Goal: Information Seeking & Learning: Learn about a topic

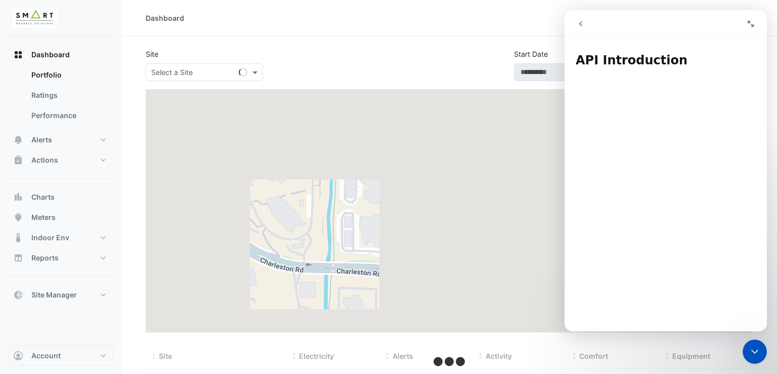
type input "**********"
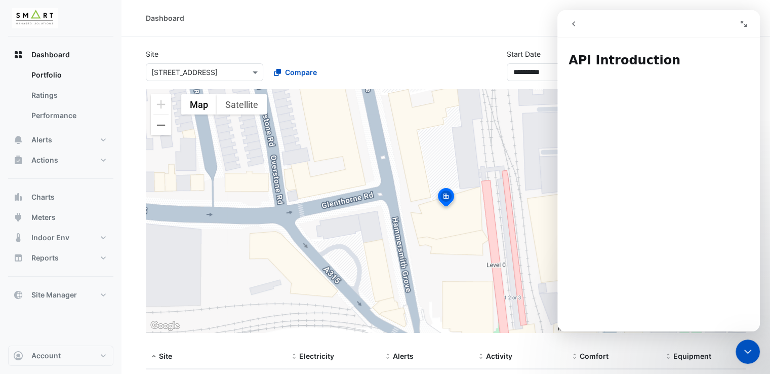
click at [503, 28] on div "Dashboard" at bounding box center [445, 18] width 648 height 36
click at [749, 360] on div "Close Intercom Messenger" at bounding box center [747, 351] width 24 height 24
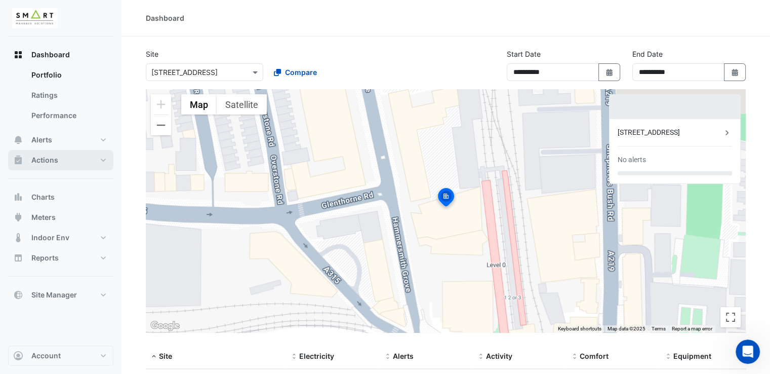
click at [106, 156] on button "Actions" at bounding box center [60, 160] width 105 height 20
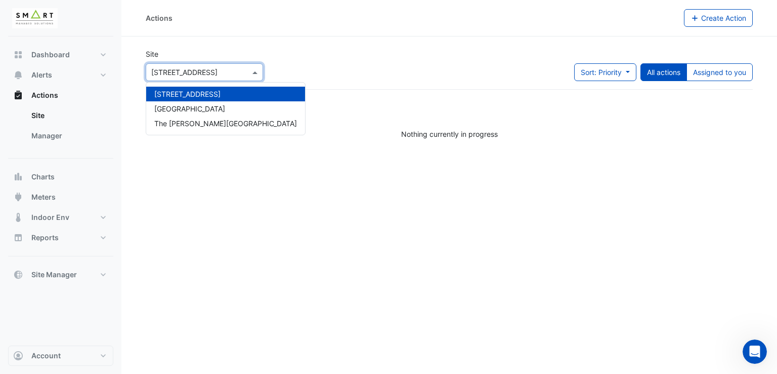
click at [257, 71] on span at bounding box center [256, 72] width 13 height 11
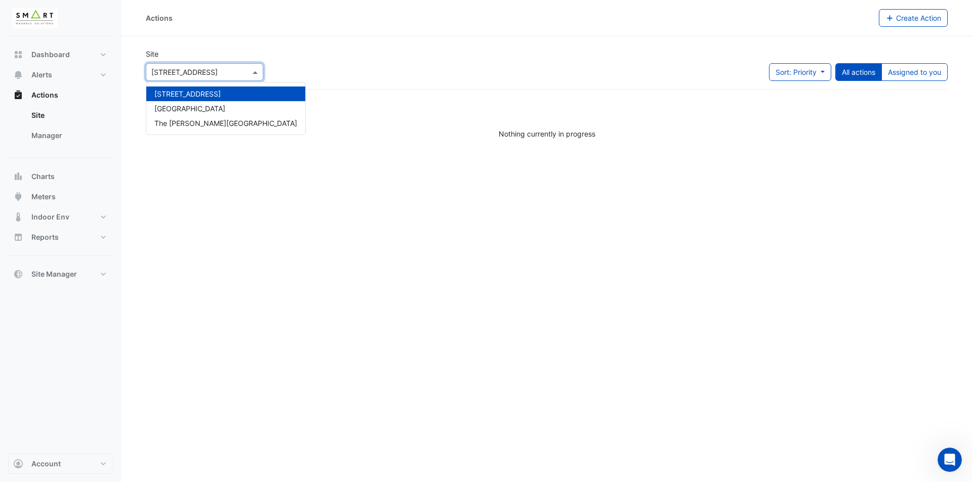
click at [214, 96] on span "12 Hammersmith Grove" at bounding box center [187, 94] width 66 height 9
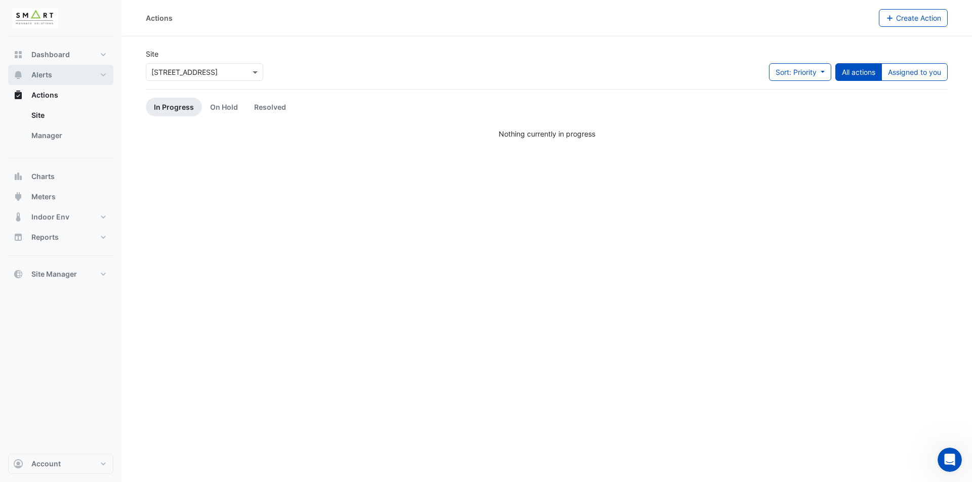
drag, startPoint x: 101, startPoint y: 77, endPoint x: 102, endPoint y: 24, distance: 52.7
click at [101, 75] on button "Alerts" at bounding box center [60, 75] width 105 height 20
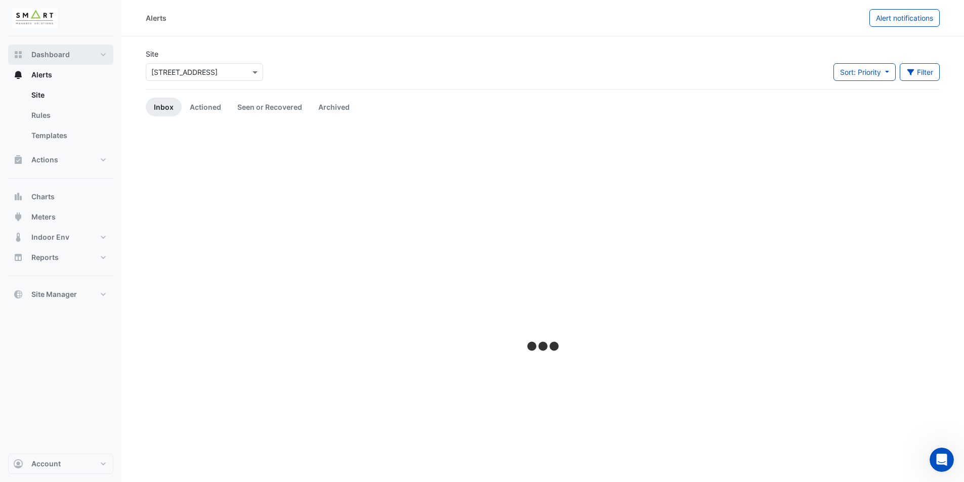
click at [75, 64] on button "Dashboard" at bounding box center [60, 55] width 105 height 20
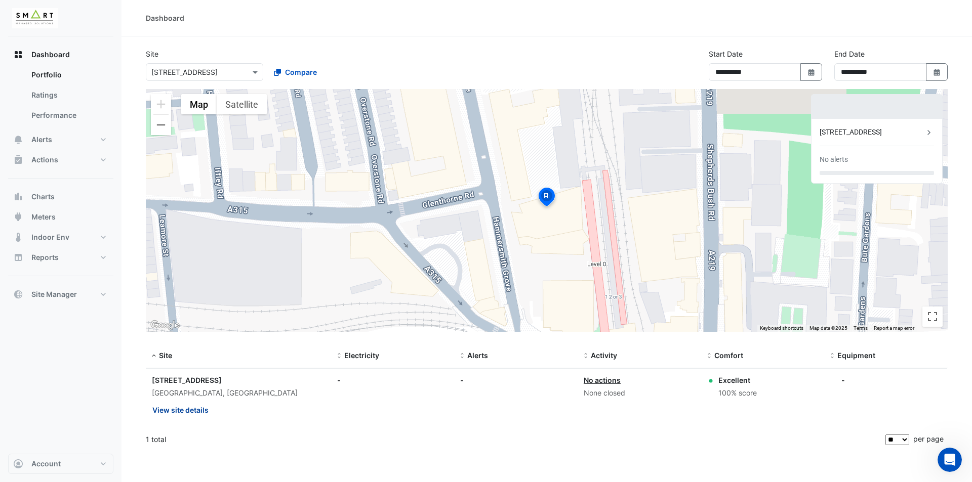
click at [190, 373] on button "View site details" at bounding box center [180, 410] width 57 height 18
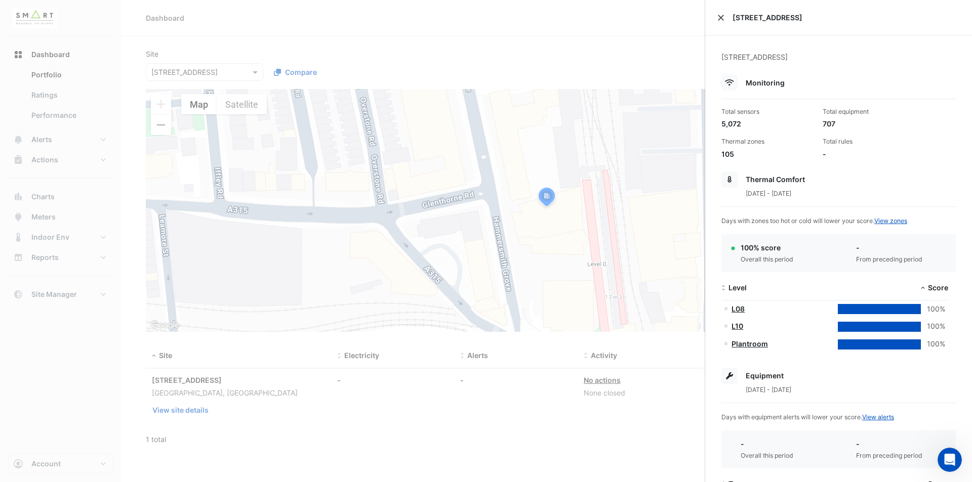
click at [723, 18] on button "Close" at bounding box center [720, 17] width 7 height 7
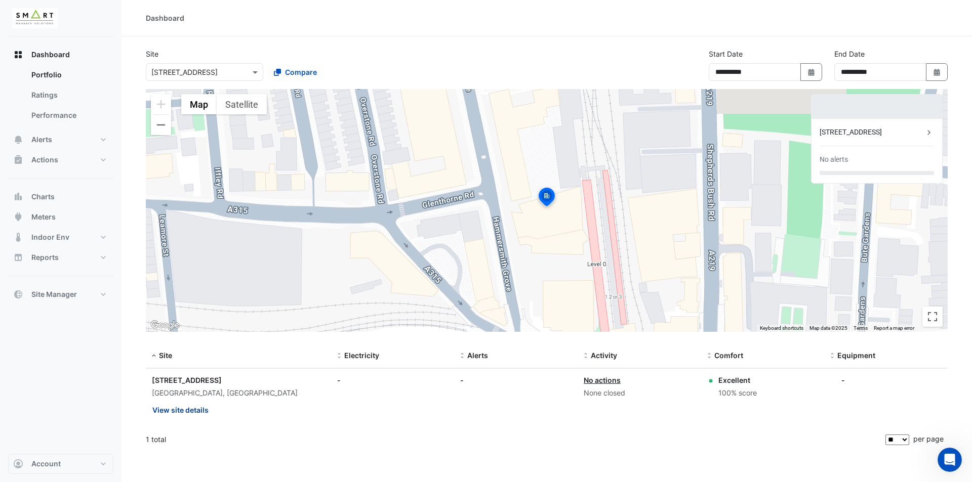
click at [183, 373] on button "View site details" at bounding box center [180, 410] width 57 height 18
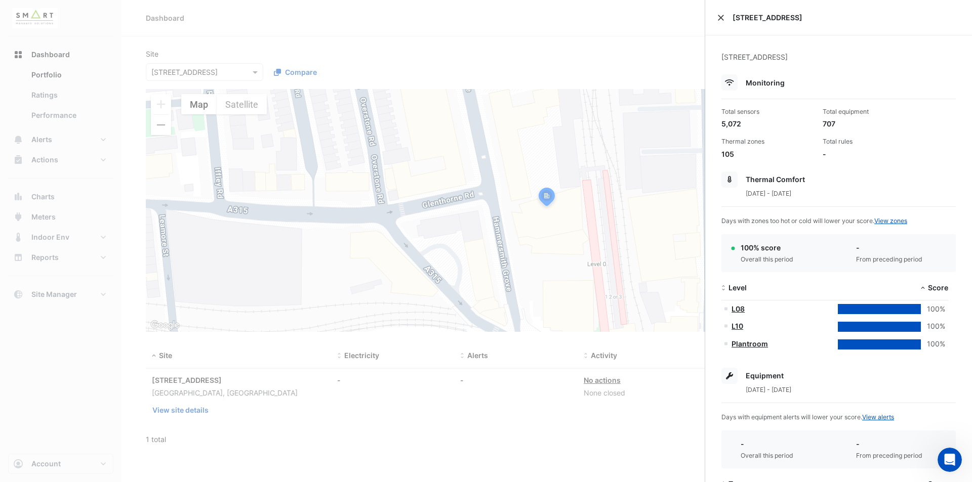
click at [720, 20] on button "Close" at bounding box center [720, 17] width 7 height 7
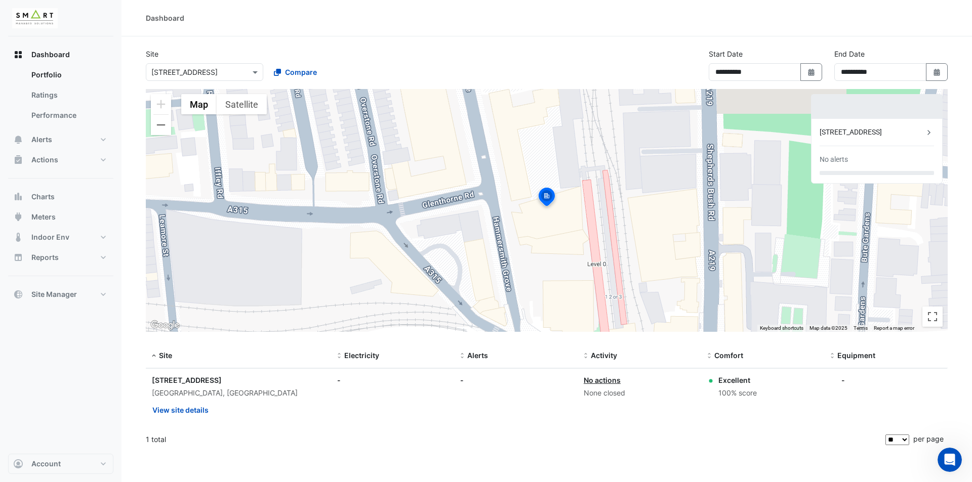
click at [240, 72] on div at bounding box center [204, 72] width 116 height 12
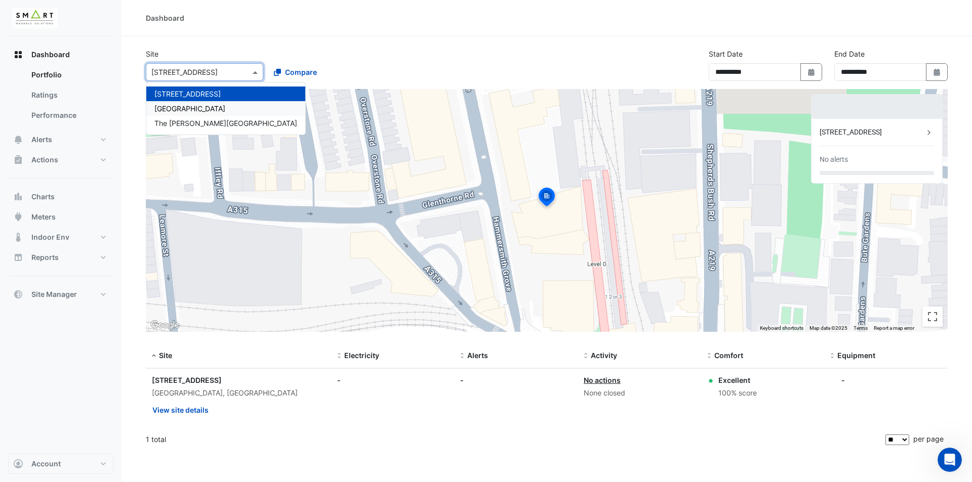
click at [225, 109] on div "Thames Tower" at bounding box center [225, 108] width 159 height 15
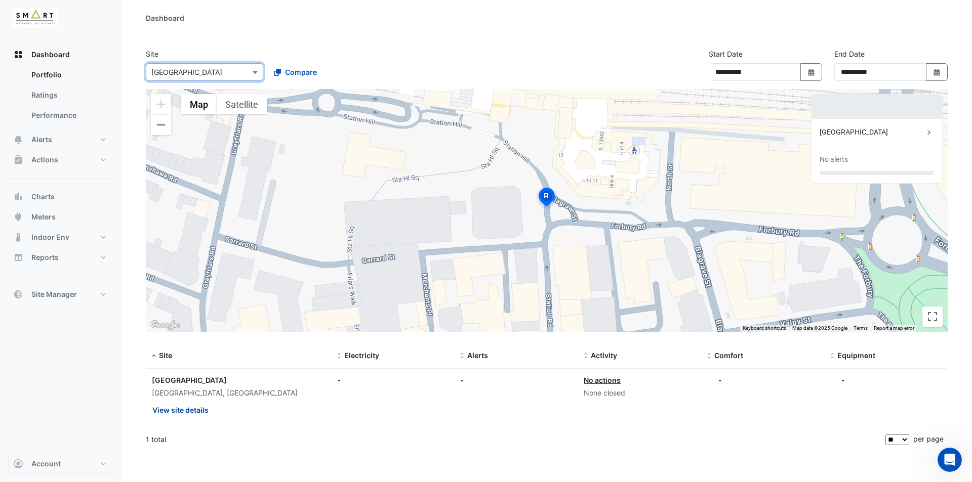
click at [172, 373] on button "View site details" at bounding box center [180, 410] width 57 height 18
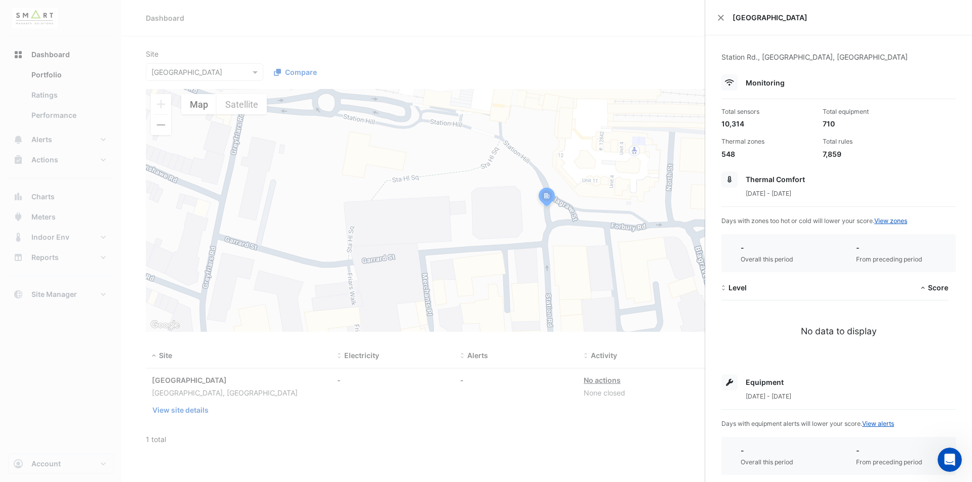
click at [726, 18] on div "Thames Tower" at bounding box center [838, 17] width 267 height 35
click at [724, 18] on button "Close" at bounding box center [720, 17] width 7 height 7
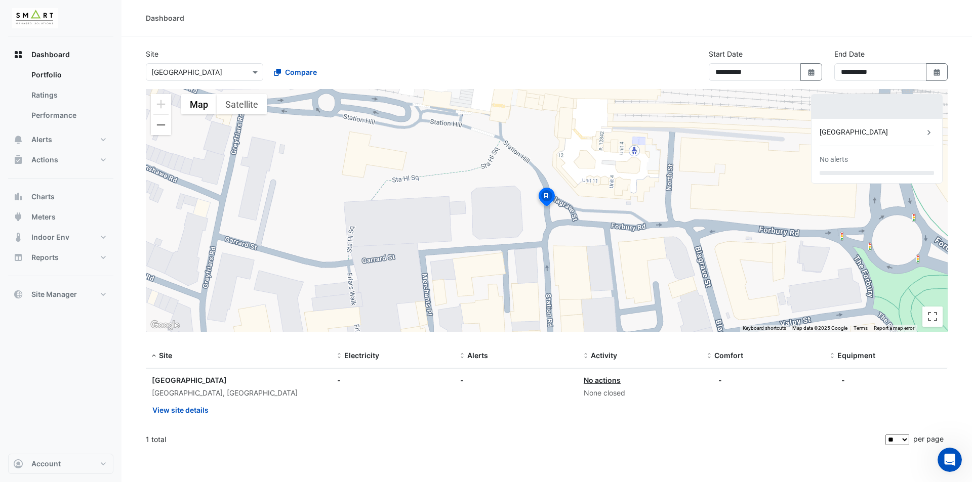
click at [232, 74] on input "text" at bounding box center [194, 72] width 86 height 11
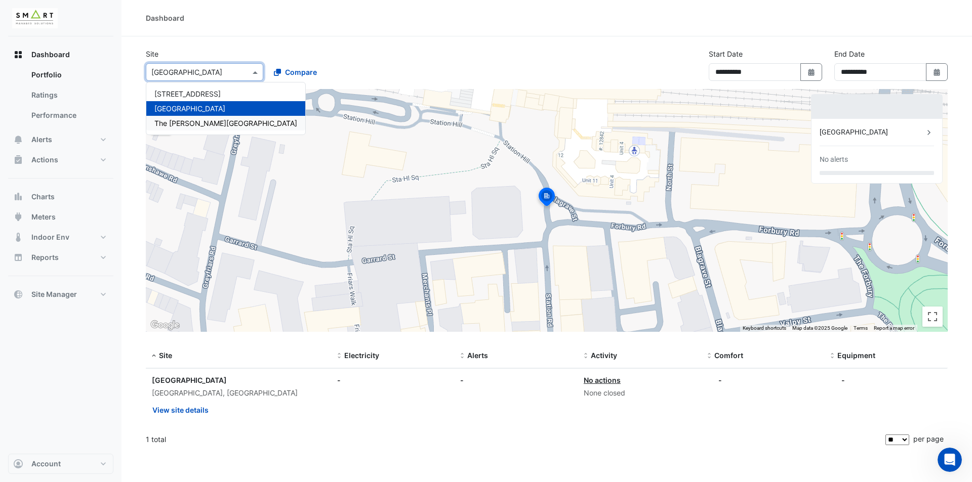
click at [229, 125] on div "The Porter Building" at bounding box center [225, 123] width 159 height 15
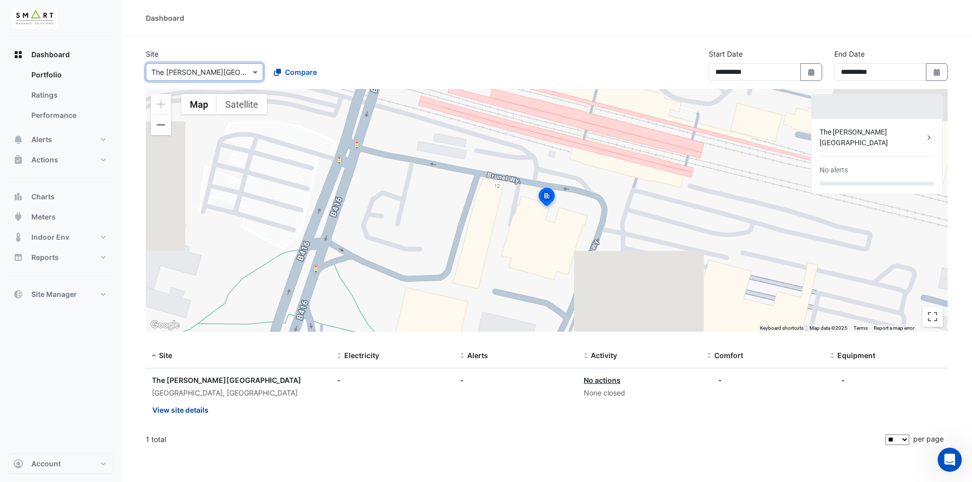
click at [203, 373] on button "View site details" at bounding box center [180, 410] width 57 height 18
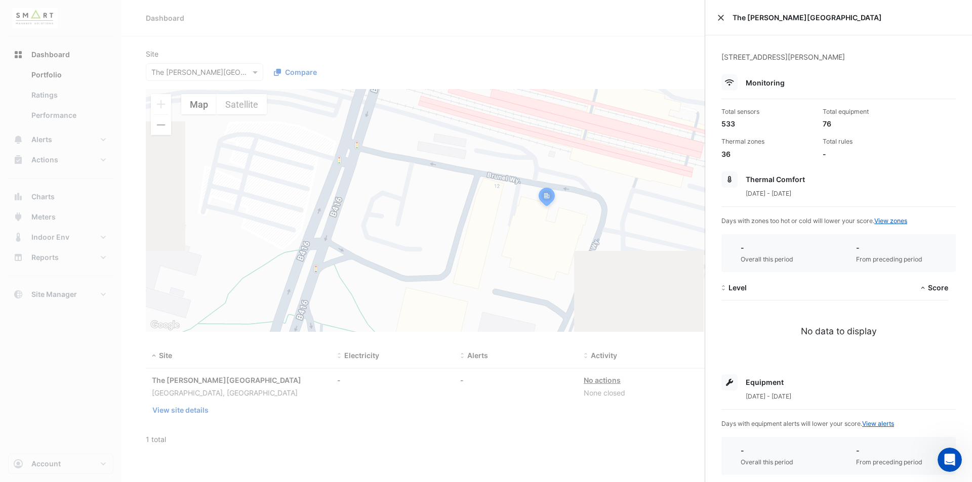
click at [724, 19] on button "Close" at bounding box center [720, 17] width 7 height 7
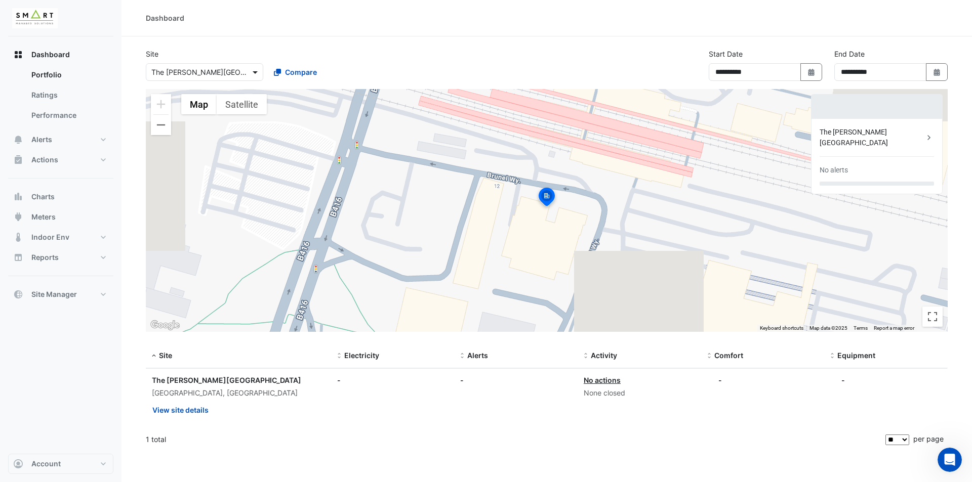
click at [254, 75] on span at bounding box center [256, 72] width 13 height 11
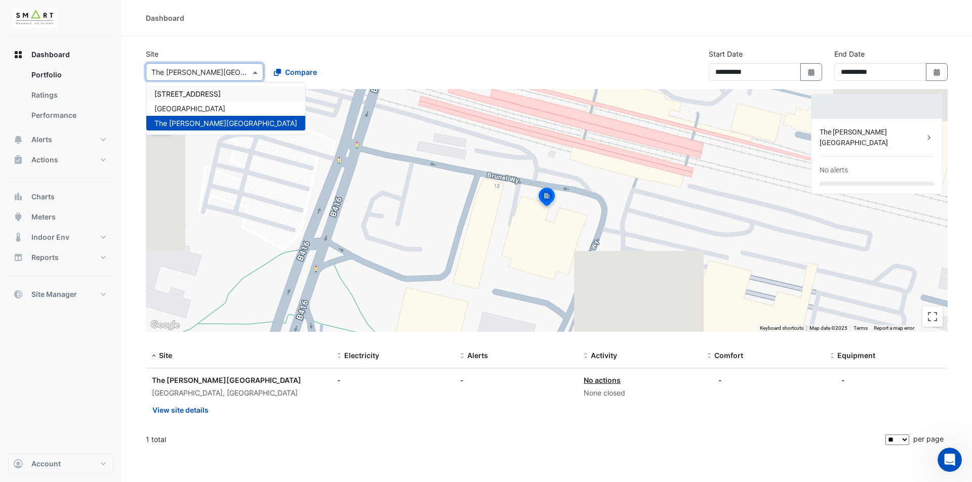
click at [233, 92] on div "12 Hammersmith Grove" at bounding box center [225, 94] width 159 height 15
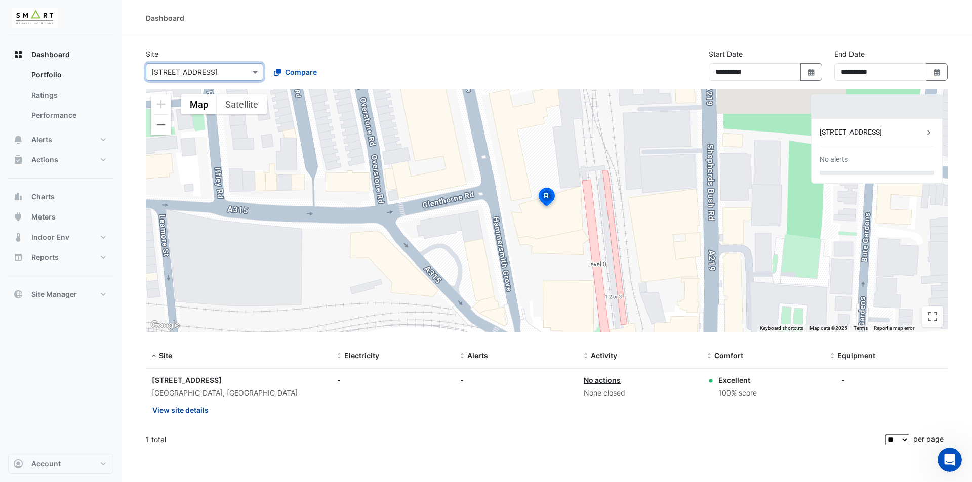
click at [181, 373] on button "View site details" at bounding box center [180, 410] width 57 height 18
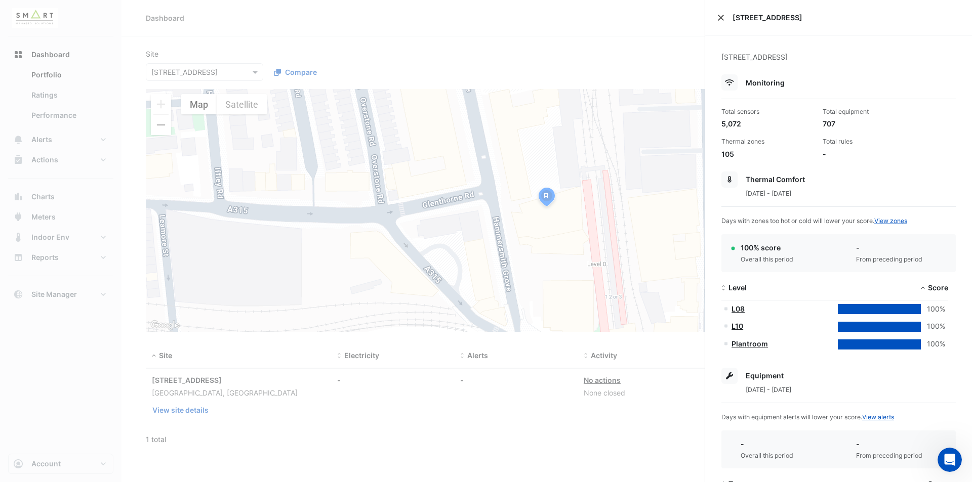
click at [718, 18] on button "Close" at bounding box center [720, 17] width 7 height 7
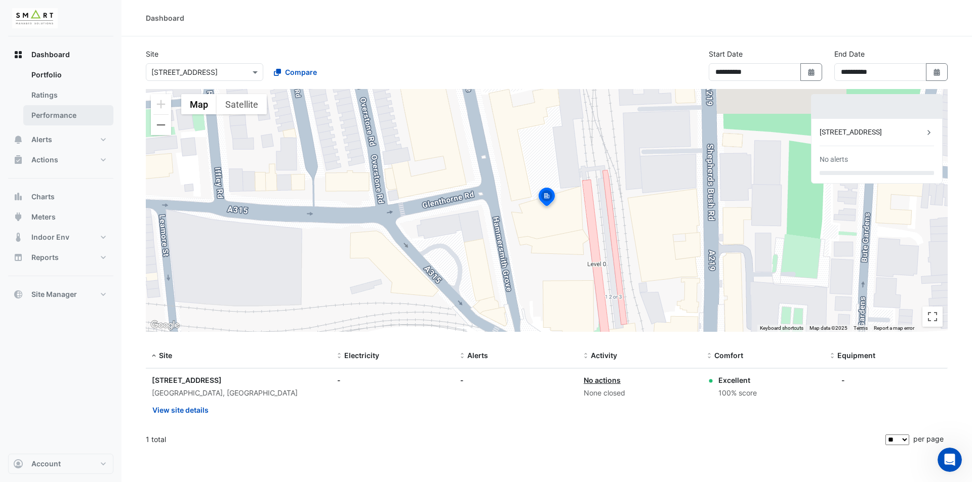
click at [75, 106] on link "Performance" at bounding box center [68, 115] width 90 height 20
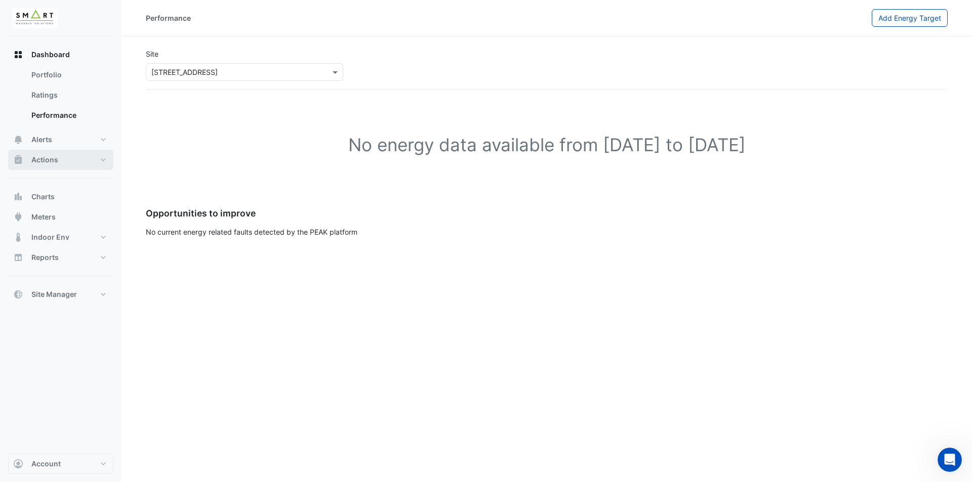
click at [102, 159] on button "Actions" at bounding box center [60, 160] width 105 height 20
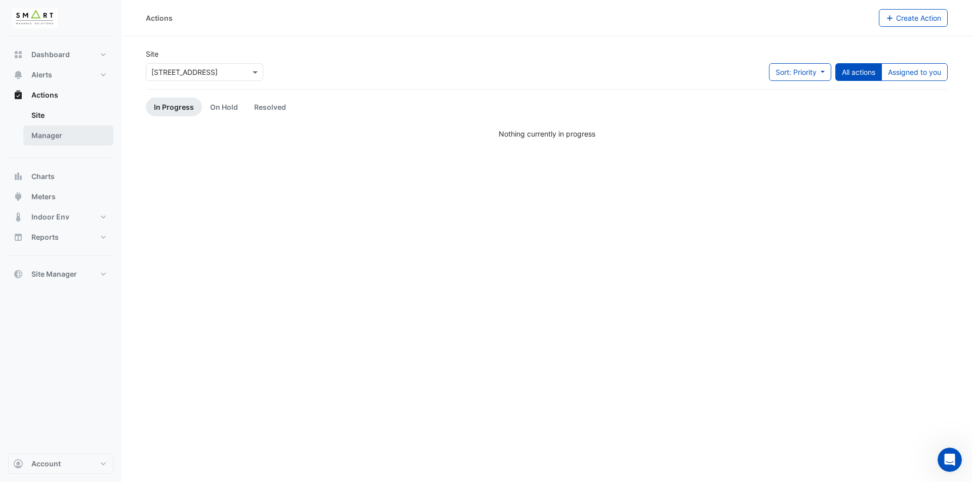
click at [45, 133] on link "Manager" at bounding box center [68, 136] width 90 height 20
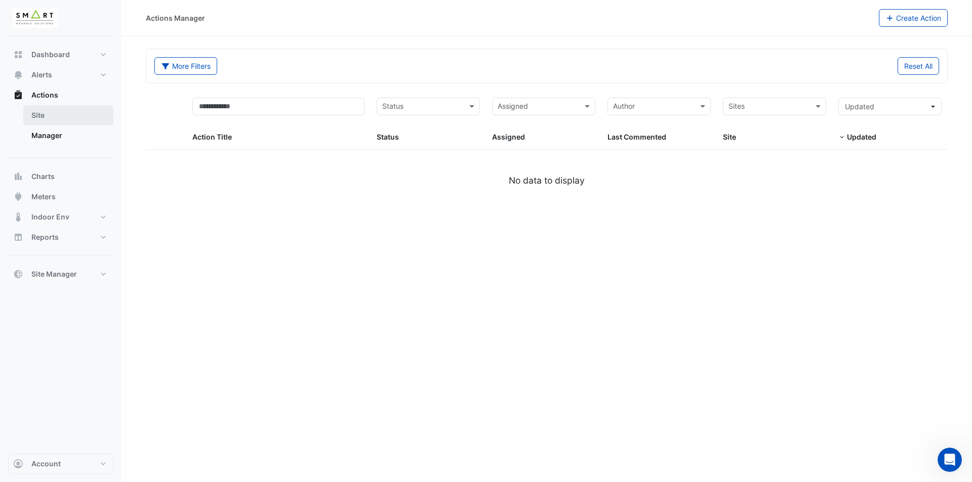
click at [59, 113] on link "Site" at bounding box center [68, 115] width 90 height 20
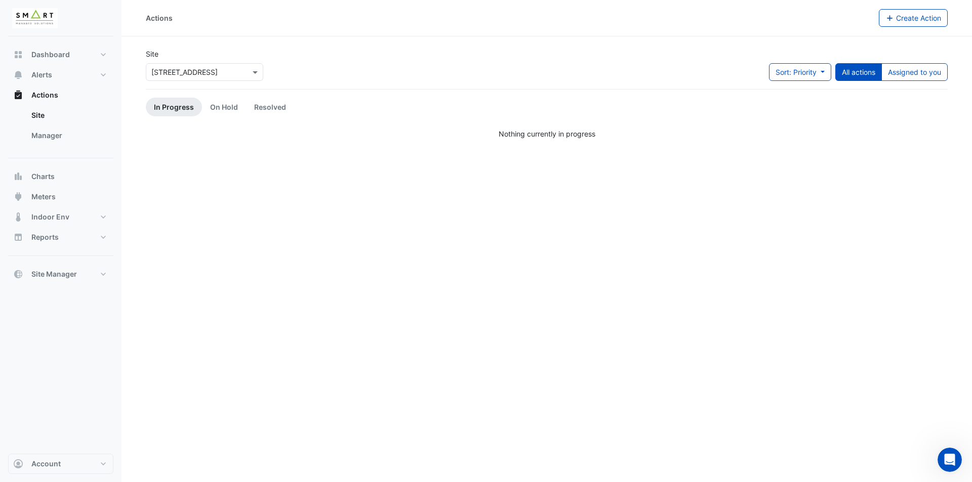
click at [243, 76] on div at bounding box center [204, 72] width 116 height 12
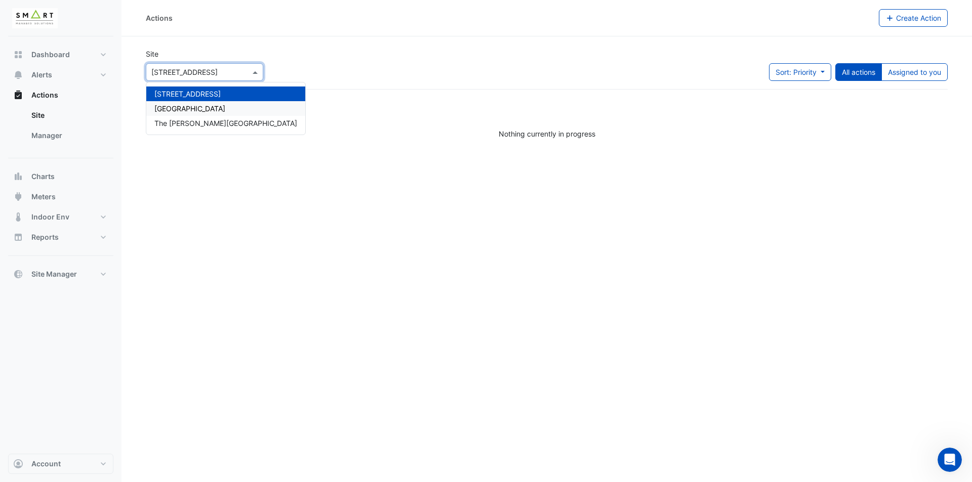
click at [224, 102] on div "Thames Tower" at bounding box center [225, 108] width 159 height 15
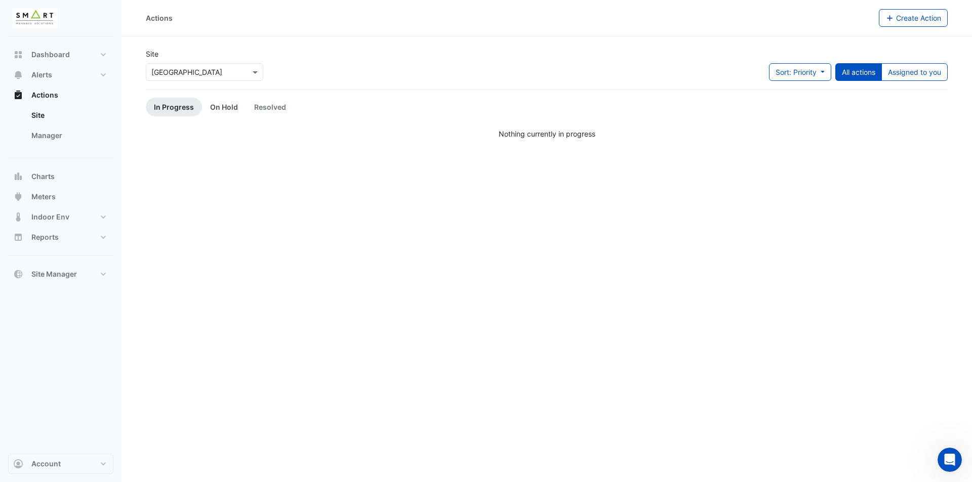
click at [222, 106] on link "On Hold" at bounding box center [224, 107] width 44 height 19
click at [264, 106] on link "Resolved" at bounding box center [270, 107] width 48 height 19
click at [188, 105] on link "In Progress" at bounding box center [174, 107] width 56 height 19
click at [221, 61] on div "Select a Site × Thames Tower" at bounding box center [204, 70] width 121 height 22
click at [217, 70] on input "text" at bounding box center [194, 72] width 86 height 11
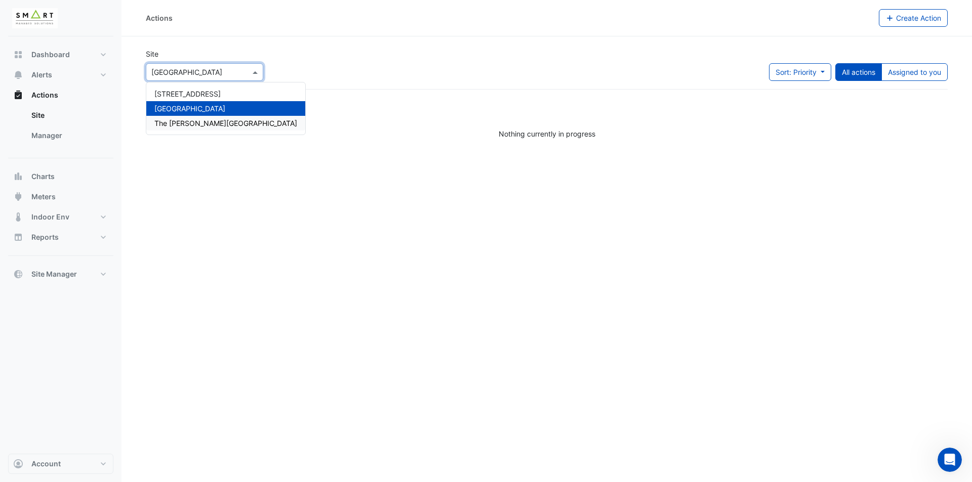
click at [198, 122] on span "The Porter Building" at bounding box center [225, 123] width 143 height 9
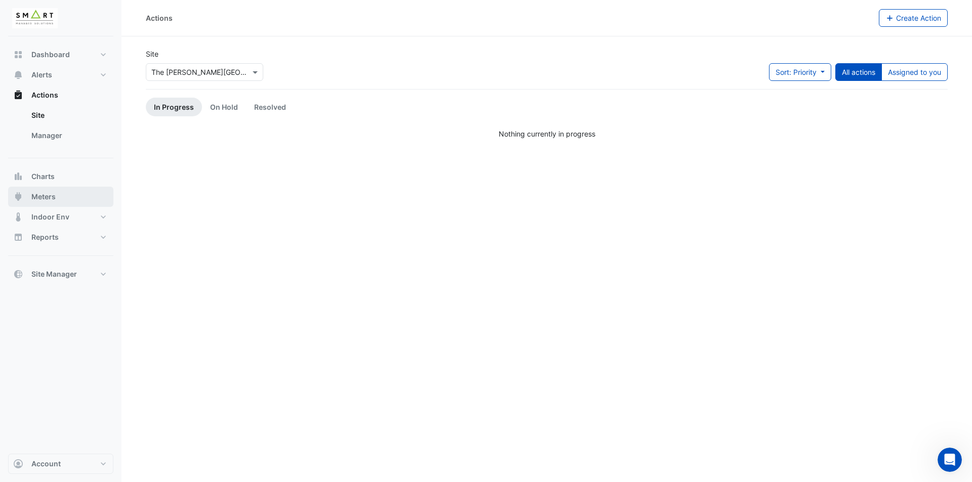
click at [102, 207] on button "Meters" at bounding box center [60, 197] width 105 height 20
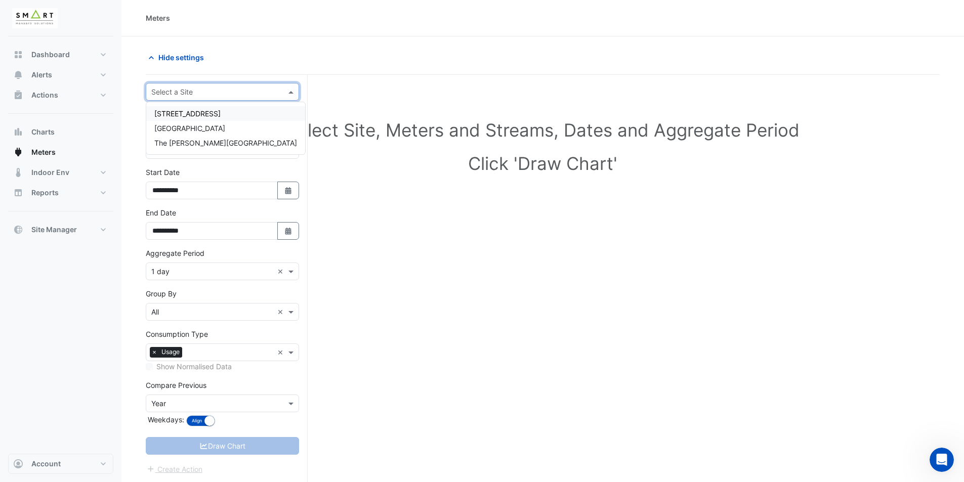
click at [236, 87] on input "text" at bounding box center [212, 92] width 122 height 11
click at [221, 113] on span "12 Hammersmith Grove" at bounding box center [187, 113] width 66 height 9
click at [297, 114] on span at bounding box center [292, 117] width 13 height 11
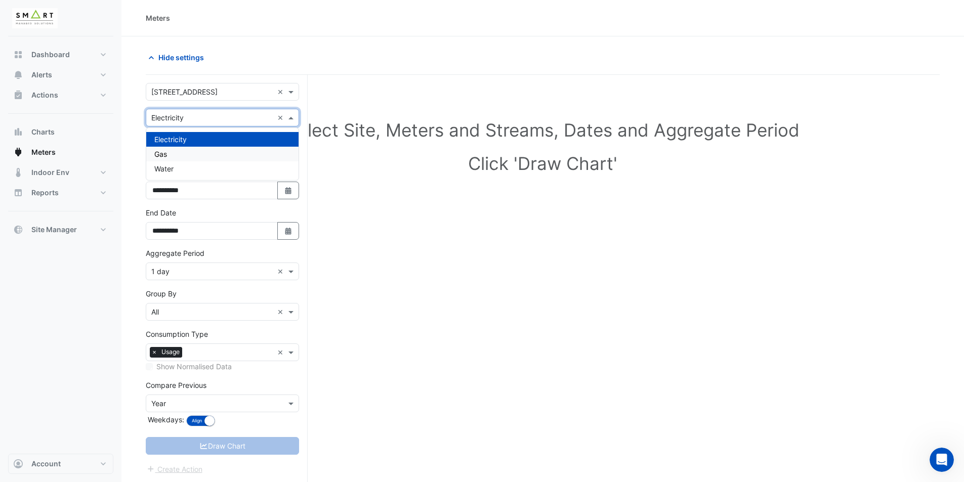
click at [271, 155] on div "Gas" at bounding box center [222, 154] width 152 height 15
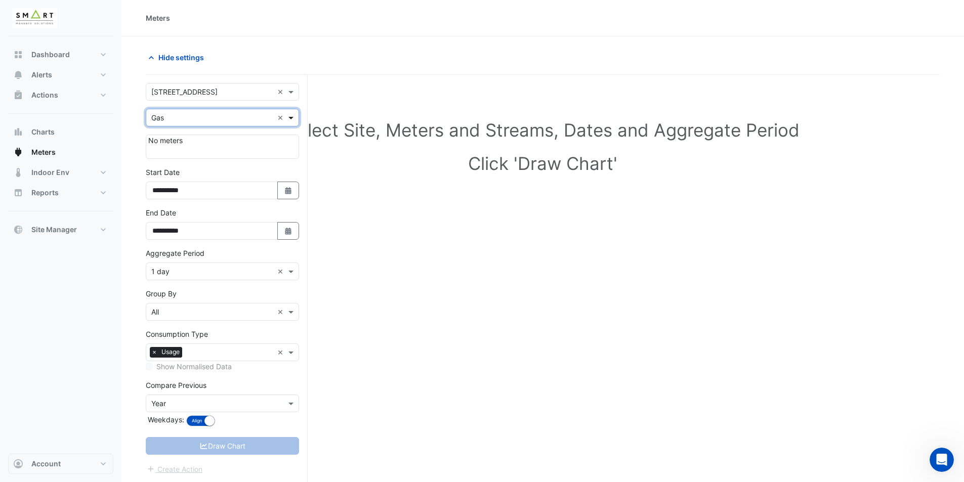
click at [290, 116] on span at bounding box center [292, 117] width 13 height 11
click at [262, 142] on div "Electricity" at bounding box center [222, 139] width 152 height 15
click at [340, 187] on div "Select Site, Meters and Streams, Dates and Aggregate Period Click 'Draw Chart'" at bounding box center [543, 149] width 794 height 124
click at [101, 166] on button "Indoor Env" at bounding box center [60, 172] width 105 height 20
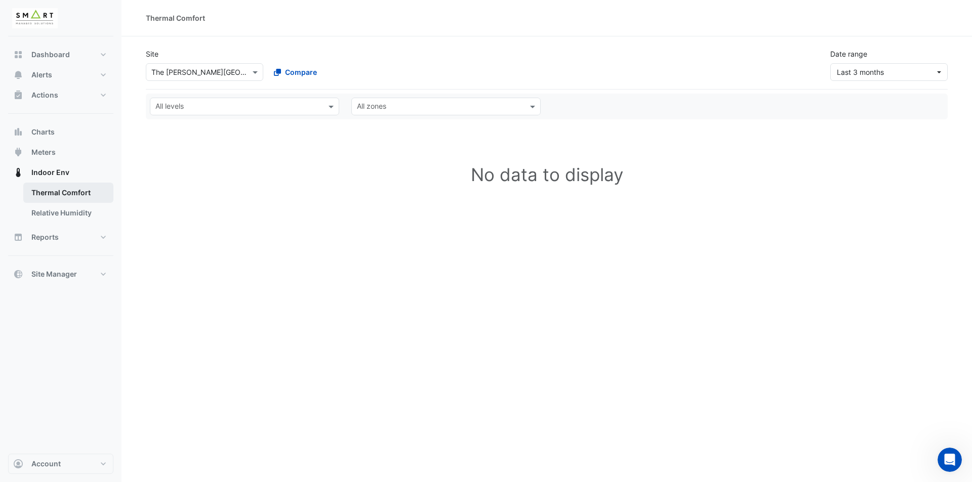
click at [87, 189] on link "Thermal Comfort" at bounding box center [68, 193] width 90 height 20
click at [79, 212] on link "Relative Humidity" at bounding box center [68, 213] width 90 height 20
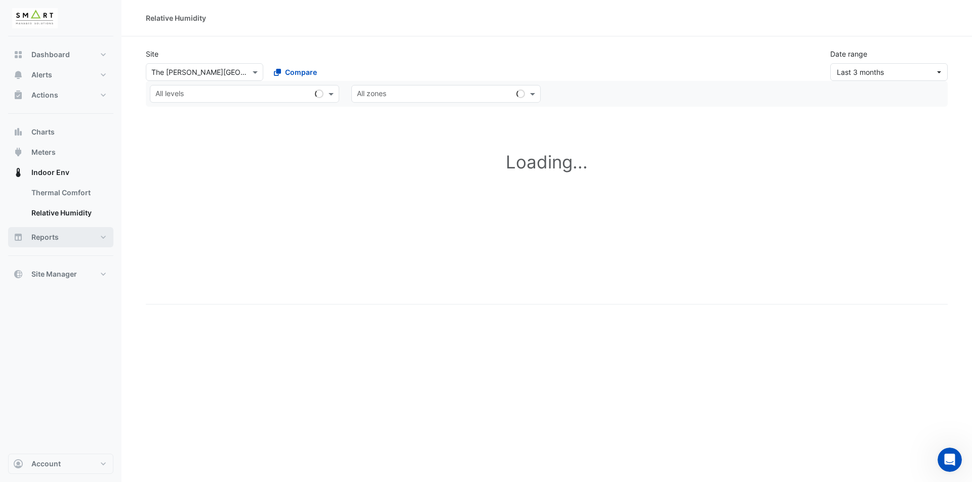
click at [62, 239] on button "Reports" at bounding box center [60, 237] width 105 height 20
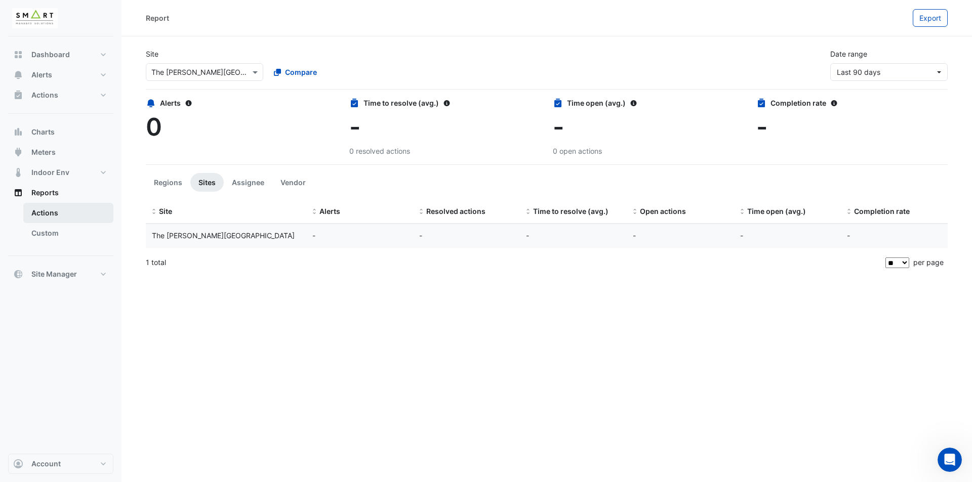
click at [90, 208] on link "Actions" at bounding box center [68, 213] width 90 height 20
click at [84, 233] on link "Custom" at bounding box center [68, 233] width 90 height 20
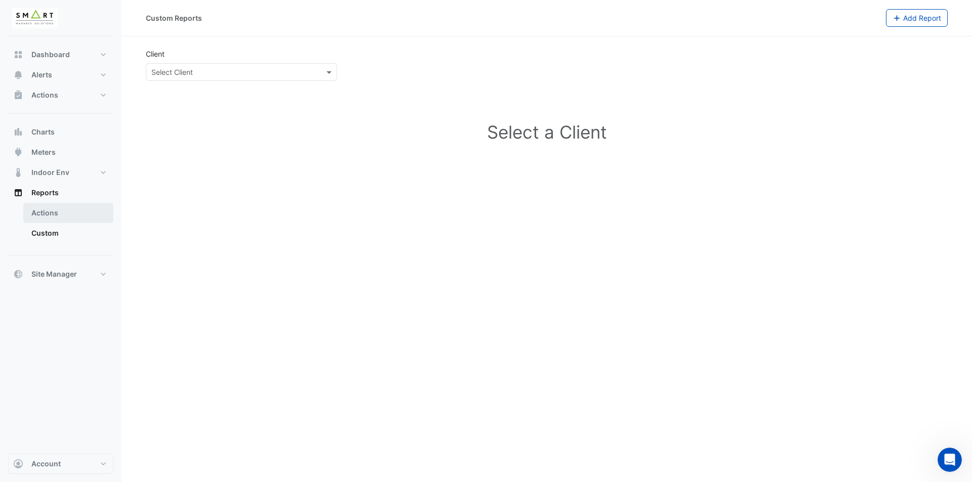
click at [82, 220] on link "Actions" at bounding box center [68, 213] width 90 height 20
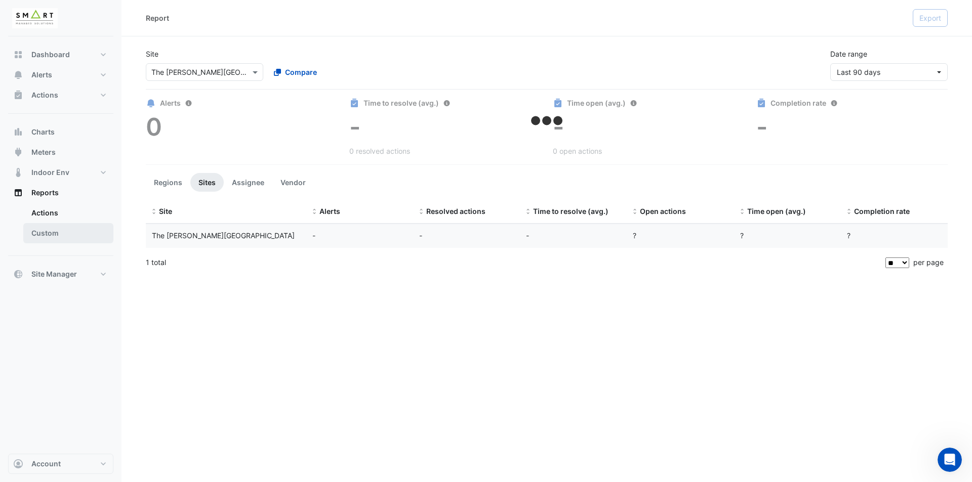
click at [69, 229] on link "Custom" at bounding box center [68, 233] width 90 height 20
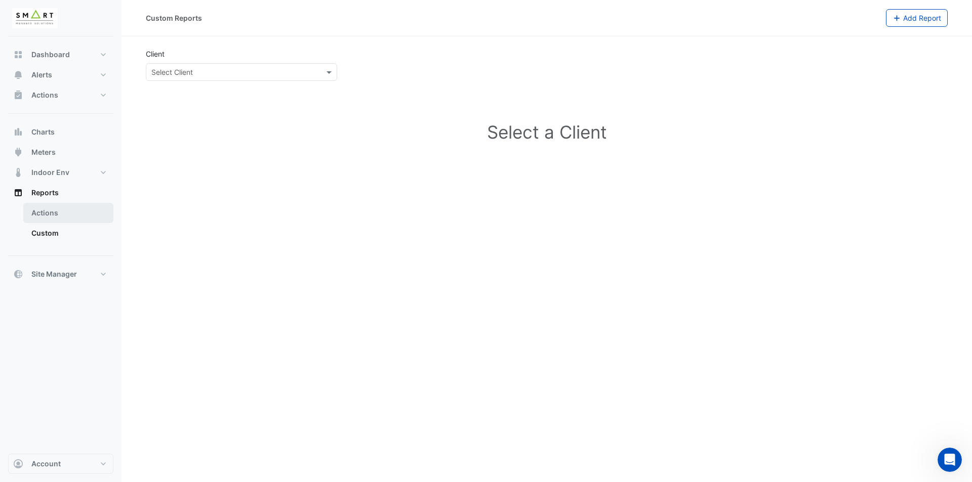
click at [71, 213] on link "Actions" at bounding box center [68, 213] width 90 height 20
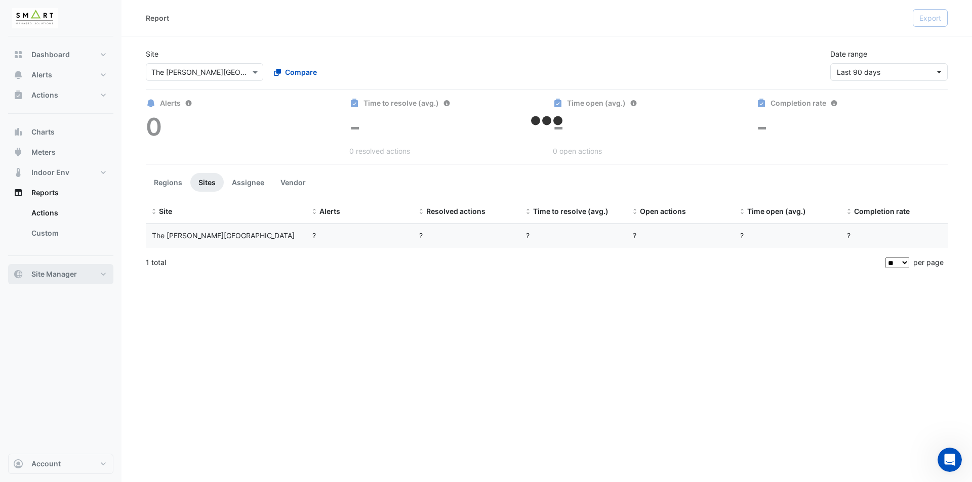
click at [77, 275] on button "Site Manager" at bounding box center [60, 274] width 105 height 20
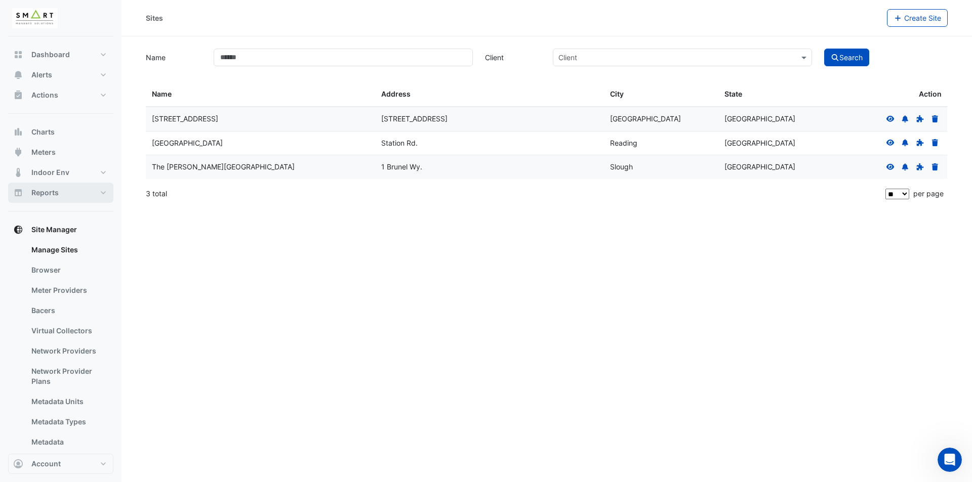
click at [99, 197] on button "Reports" at bounding box center [60, 193] width 105 height 20
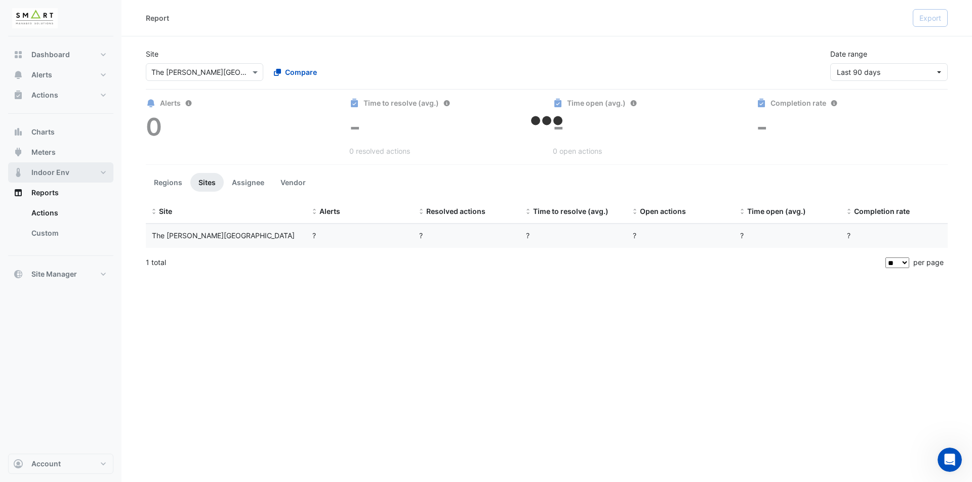
click at [102, 173] on button "Indoor Env" at bounding box center [60, 172] width 105 height 20
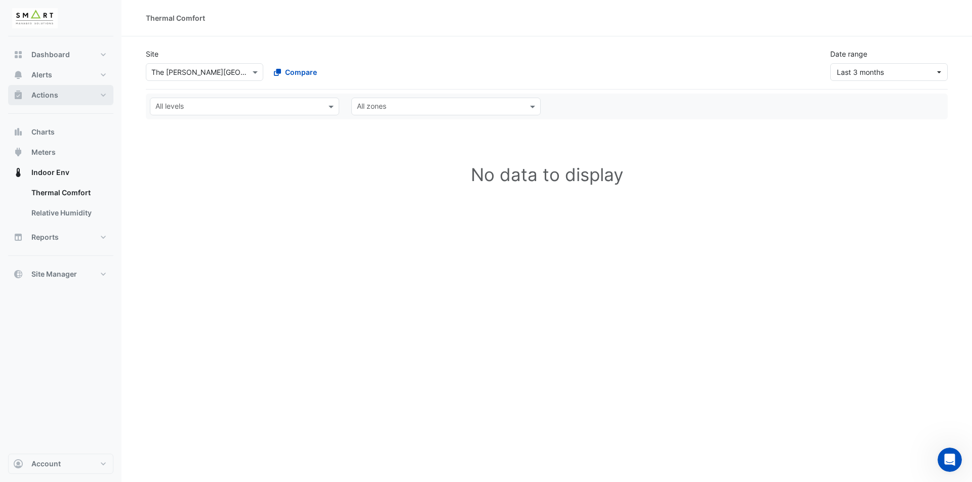
click at [107, 95] on button "Actions" at bounding box center [60, 95] width 105 height 20
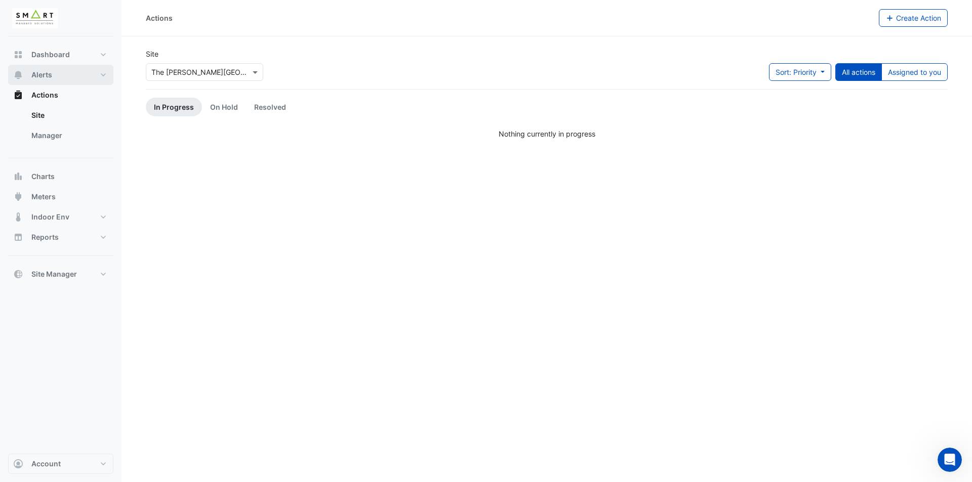
click at [80, 75] on button "Alerts" at bounding box center [60, 75] width 105 height 20
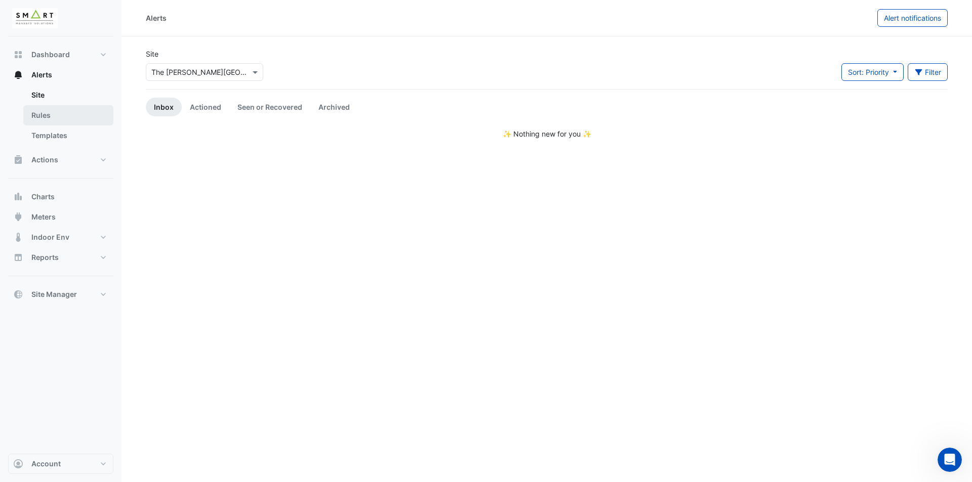
click at [78, 116] on link "Rules" at bounding box center [68, 115] width 90 height 20
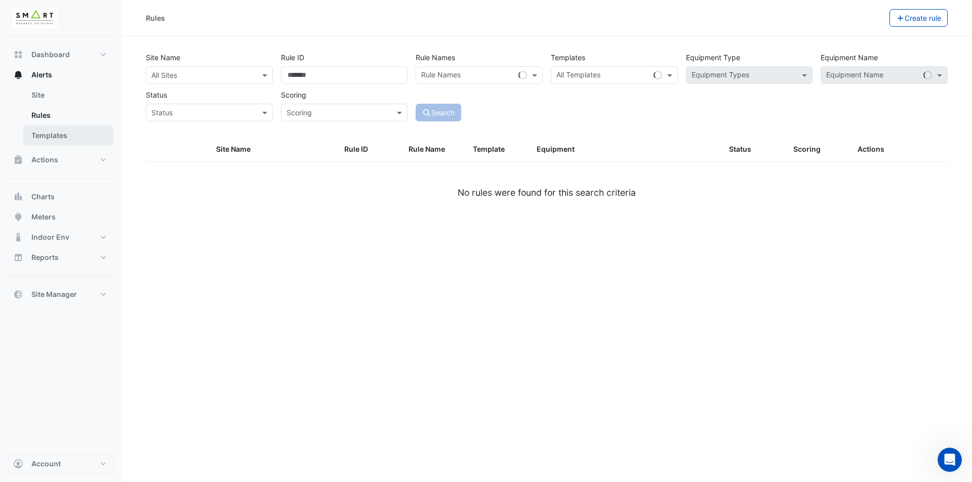
click at [74, 139] on link "Templates" at bounding box center [68, 136] width 90 height 20
select select
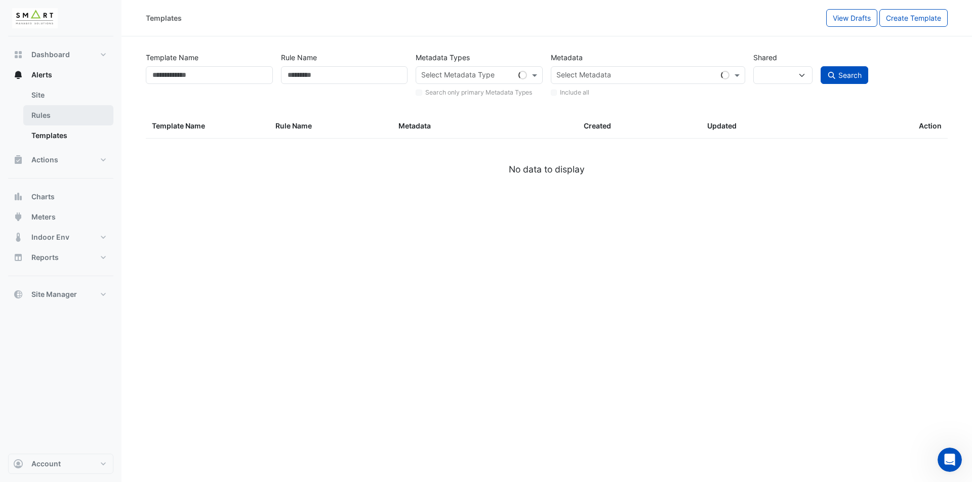
click at [74, 119] on link "Rules" at bounding box center [68, 115] width 90 height 20
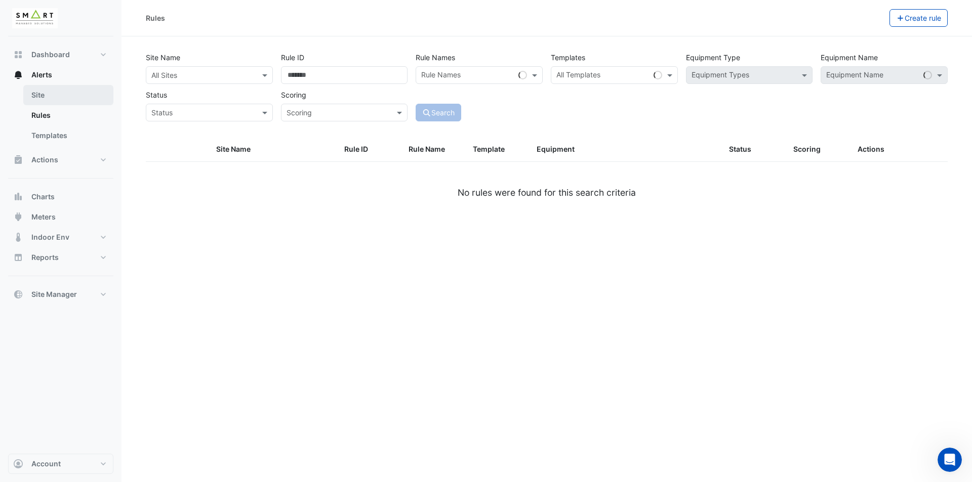
click at [74, 88] on link "Site" at bounding box center [68, 95] width 90 height 20
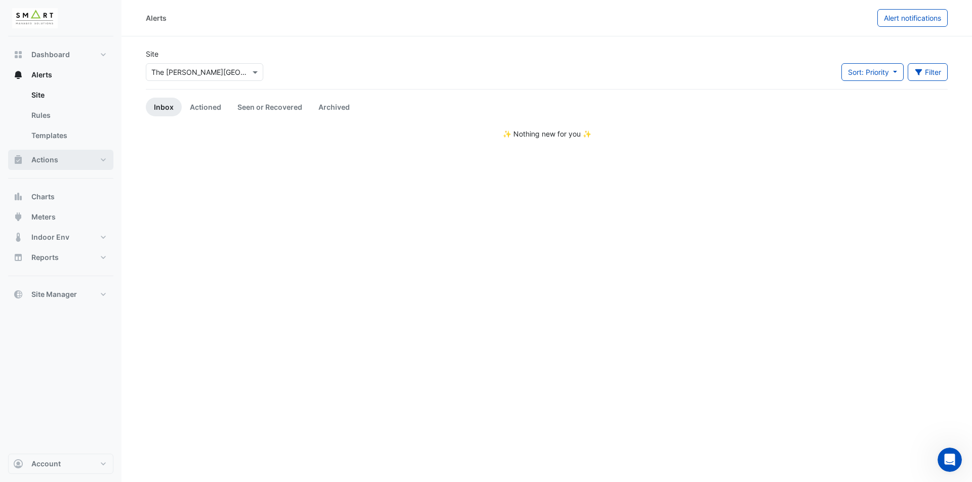
click at [100, 168] on button "Actions" at bounding box center [60, 160] width 105 height 20
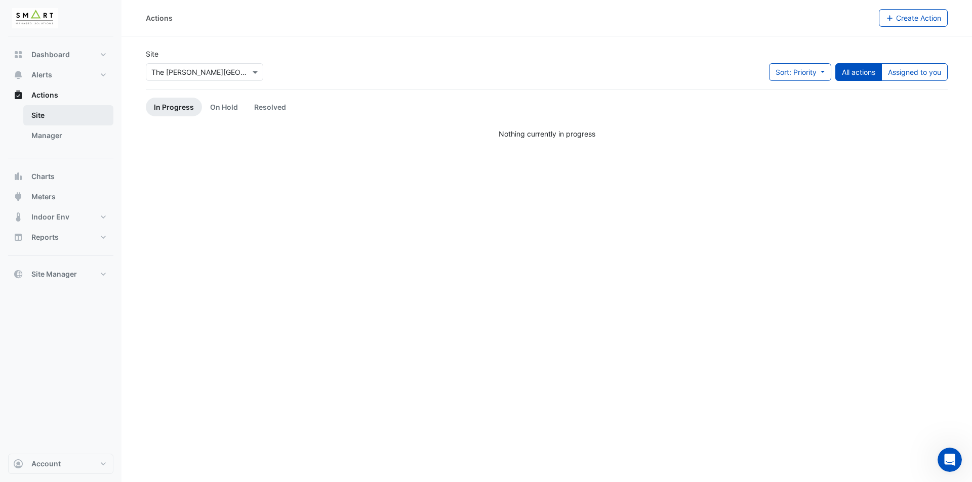
click at [61, 116] on link "Site" at bounding box center [68, 115] width 90 height 20
click at [76, 136] on link "Manager" at bounding box center [68, 136] width 90 height 20
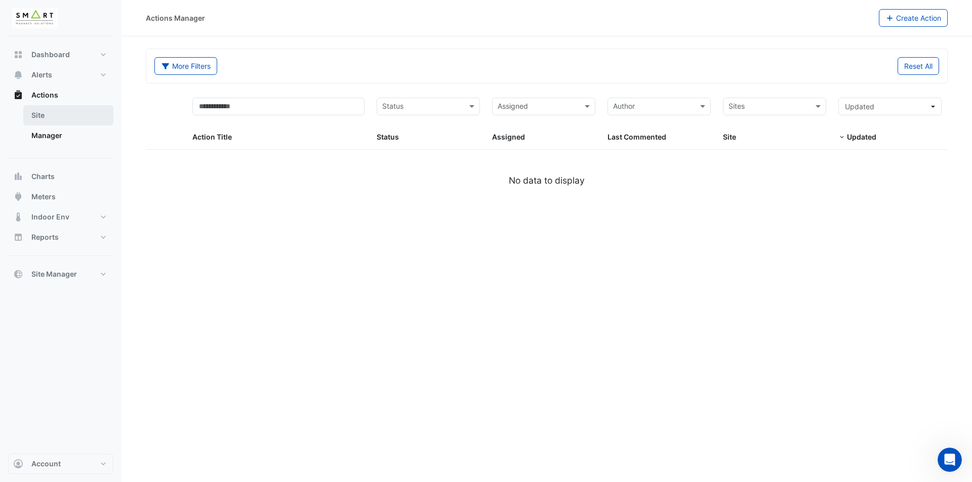
click at [78, 113] on link "Site" at bounding box center [68, 115] width 90 height 20
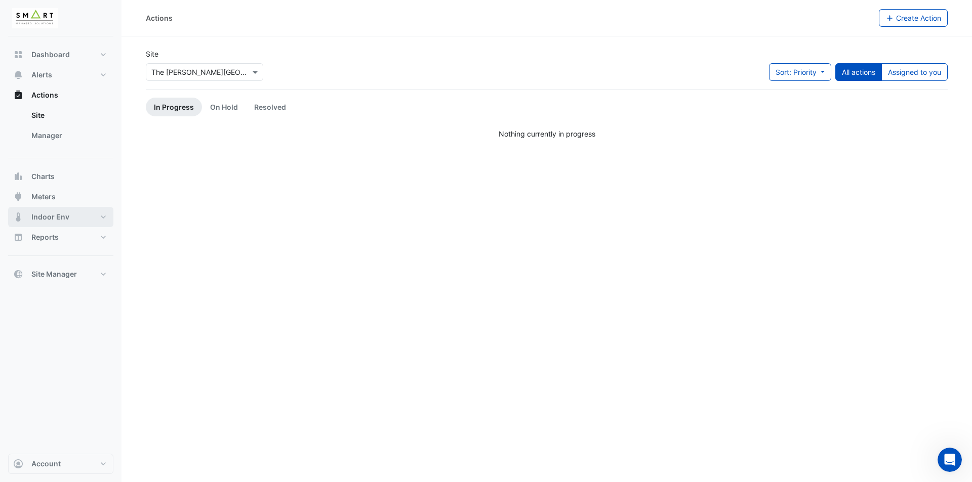
click at [81, 214] on button "Indoor Env" at bounding box center [60, 217] width 105 height 20
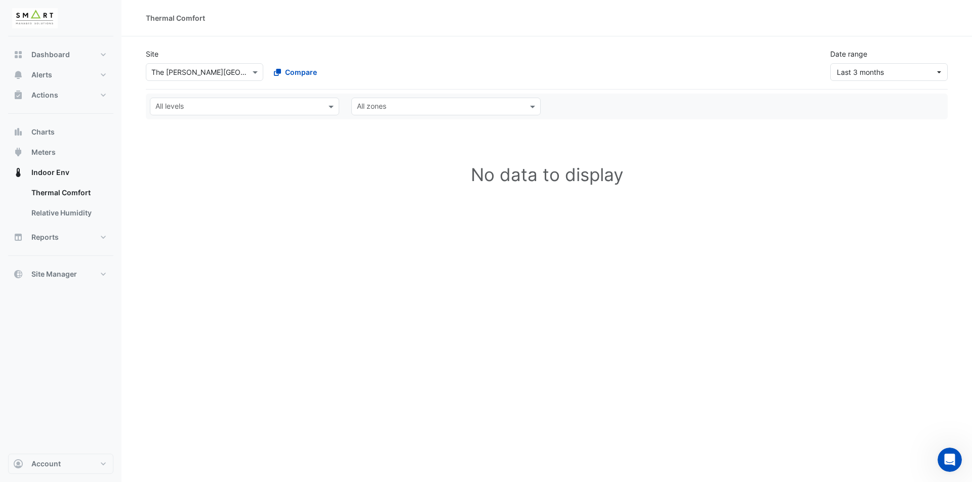
click at [240, 74] on div at bounding box center [204, 72] width 116 height 12
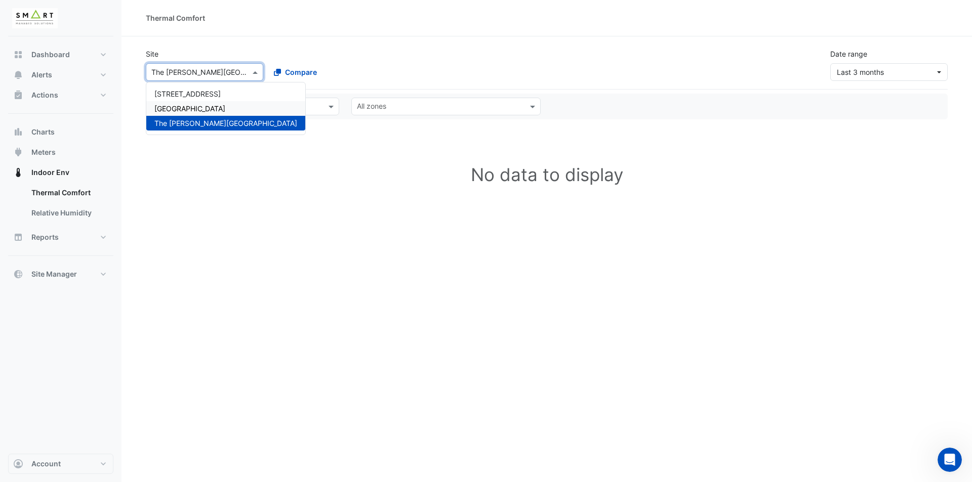
click at [219, 108] on div "Thames Tower" at bounding box center [225, 108] width 159 height 15
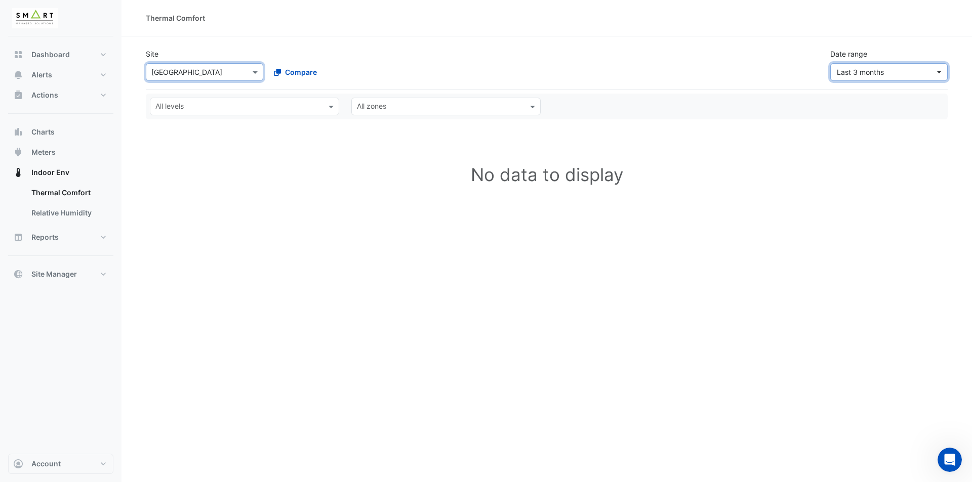
click at [777, 74] on span "Last 3 months" at bounding box center [886, 72] width 98 height 11
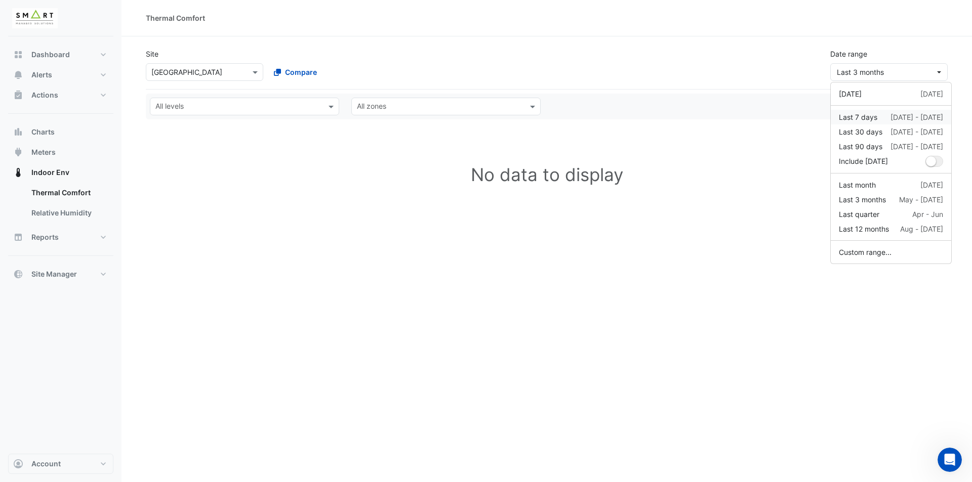
click at [777, 117] on div "Last 7 days" at bounding box center [858, 117] width 38 height 11
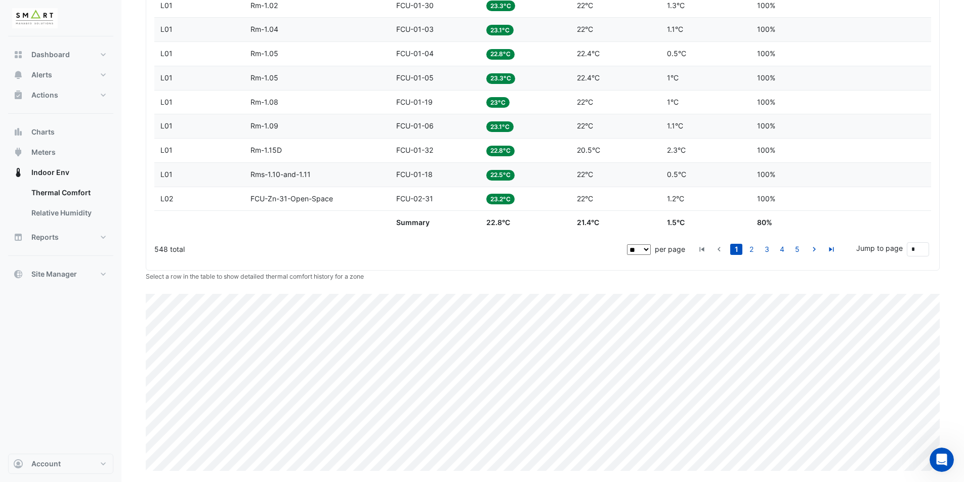
scroll to position [483, 0]
click at [89, 50] on button "Dashboard" at bounding box center [60, 55] width 105 height 20
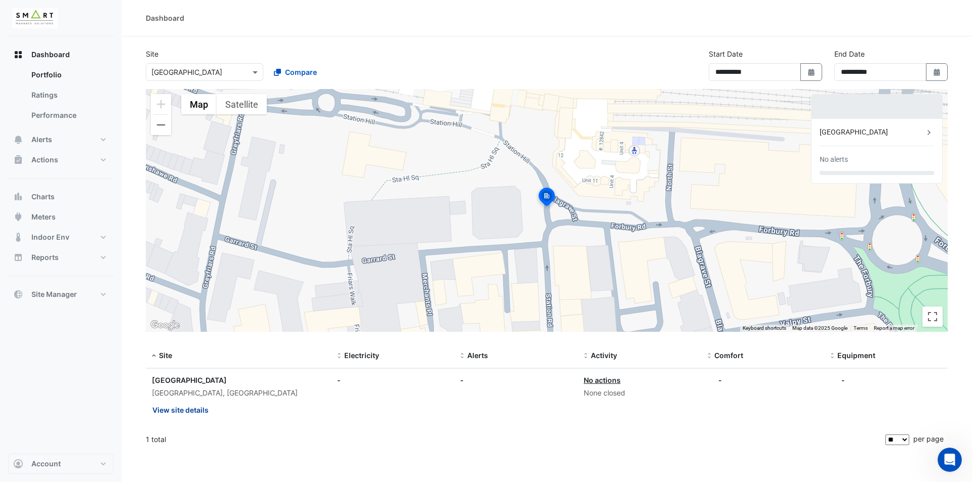
click at [170, 373] on button "View site details" at bounding box center [180, 410] width 57 height 18
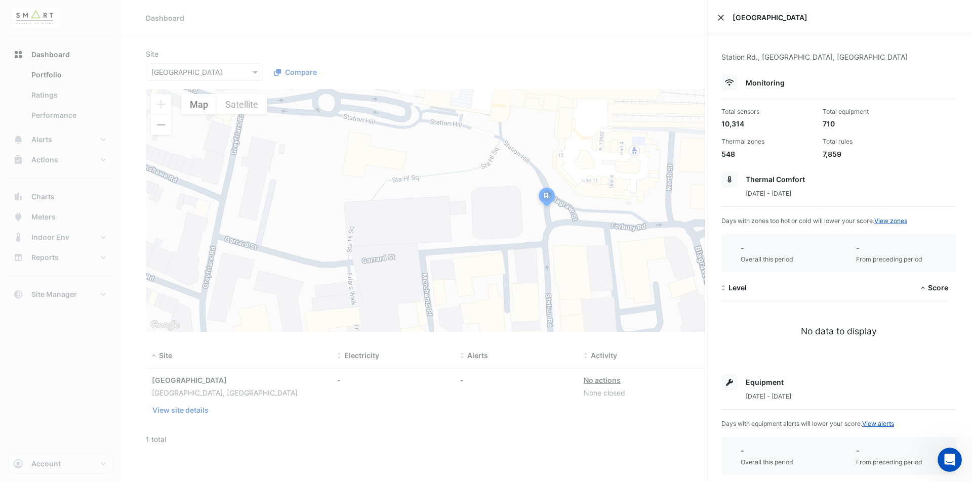
click at [721, 20] on button "Close" at bounding box center [720, 17] width 7 height 7
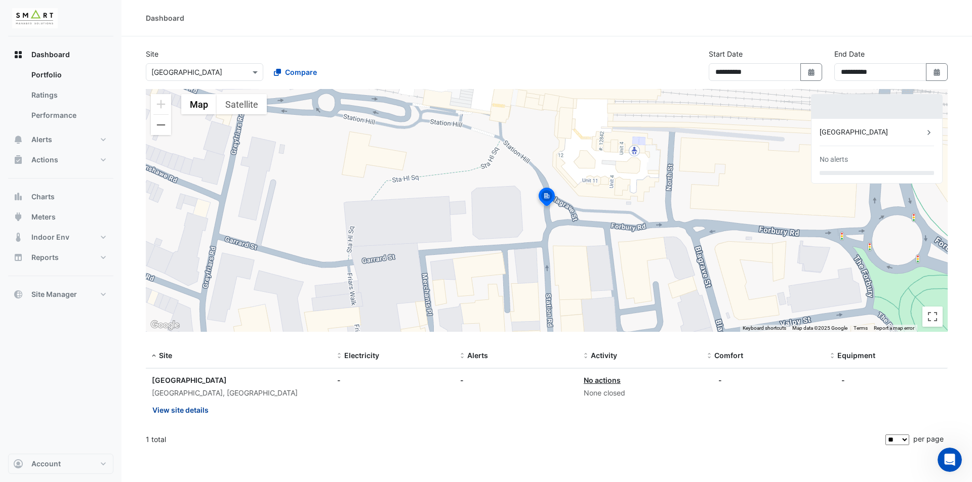
click at [206, 373] on button "View site details" at bounding box center [180, 410] width 57 height 18
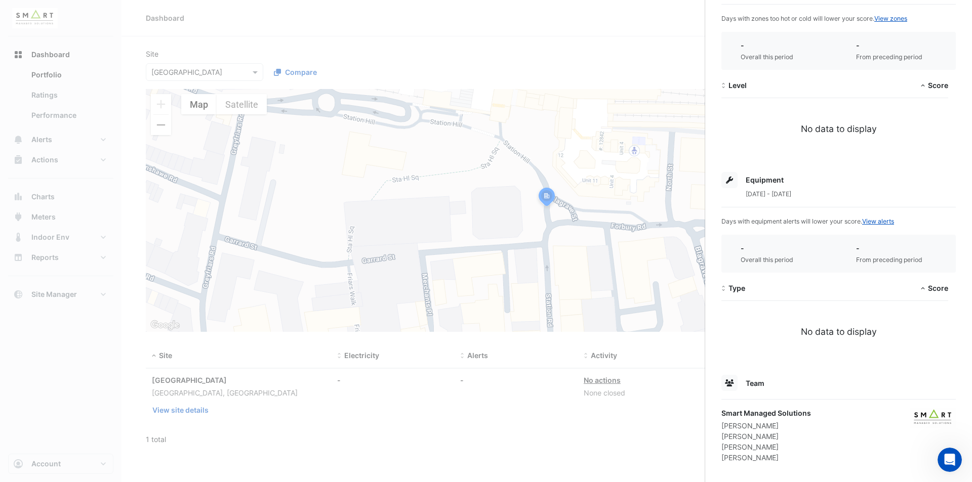
scroll to position [212, 0]
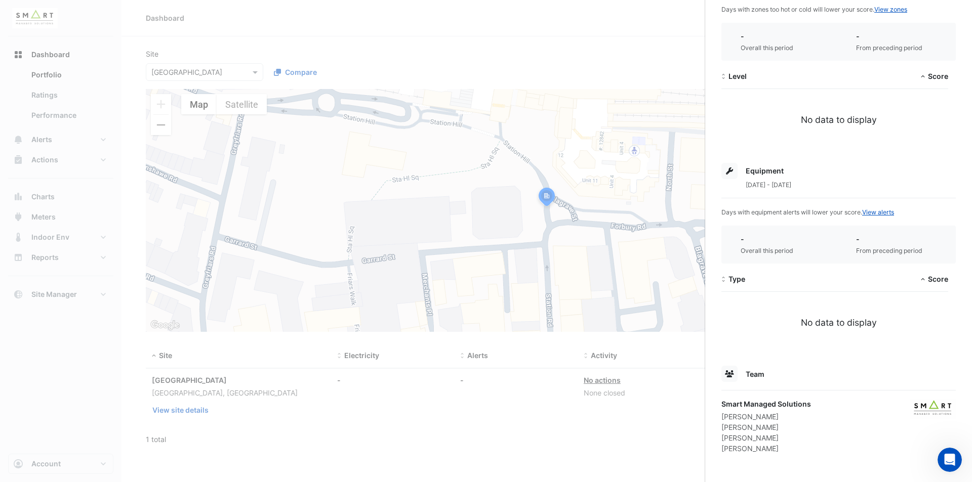
click at [401, 373] on ngb-offcanvas-backdrop at bounding box center [486, 241] width 972 height 482
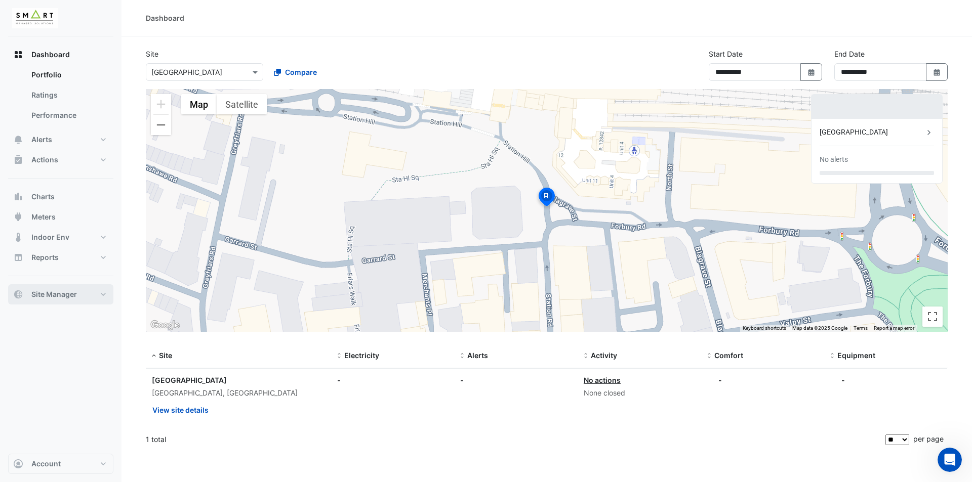
click at [97, 294] on button "Site Manager" at bounding box center [60, 294] width 105 height 20
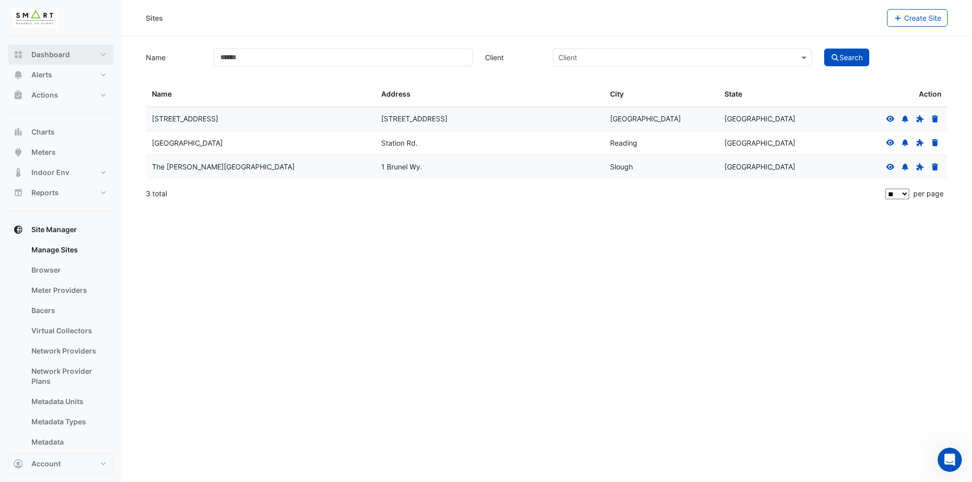
click at [69, 54] on button "Dashboard" at bounding box center [60, 55] width 105 height 20
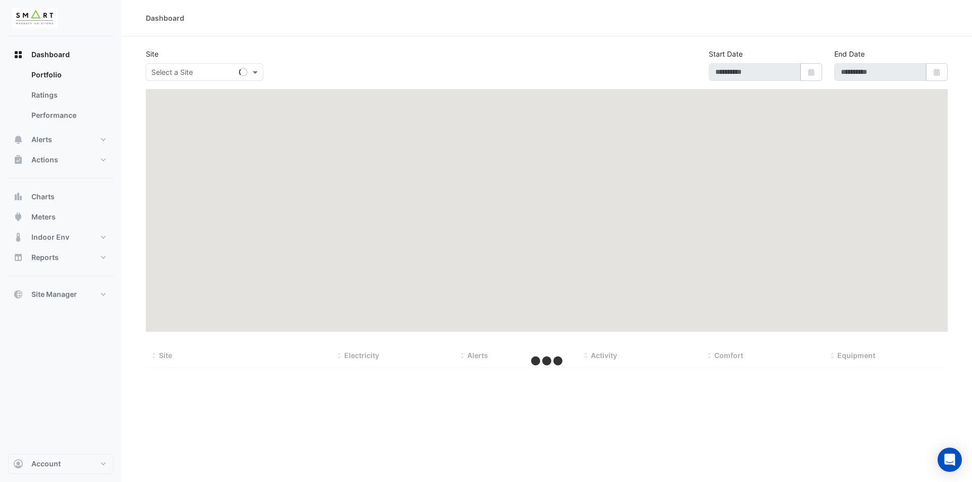
type input "**********"
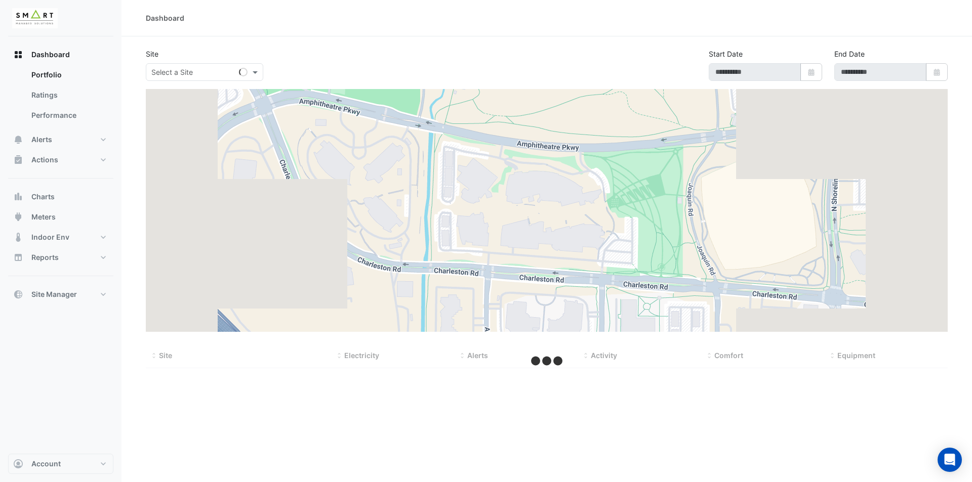
type input "**********"
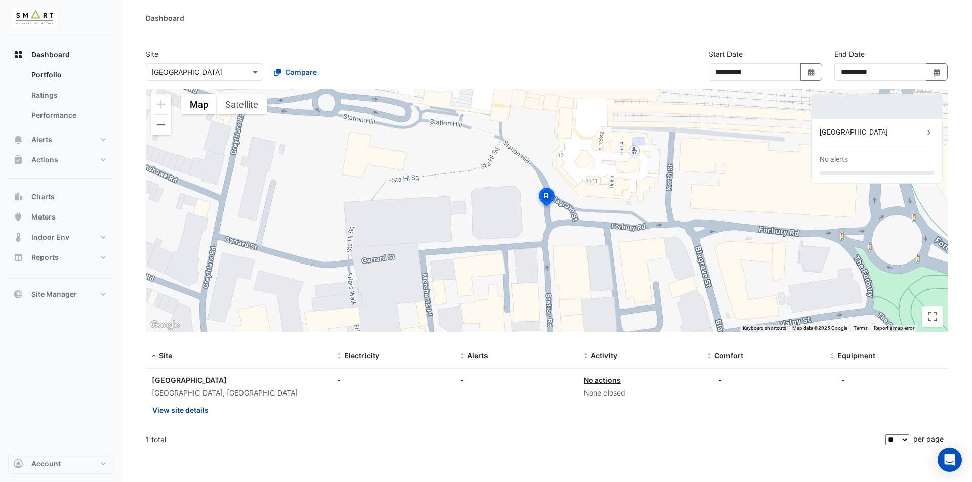
click at [196, 413] on button "View site details" at bounding box center [180, 410] width 57 height 18
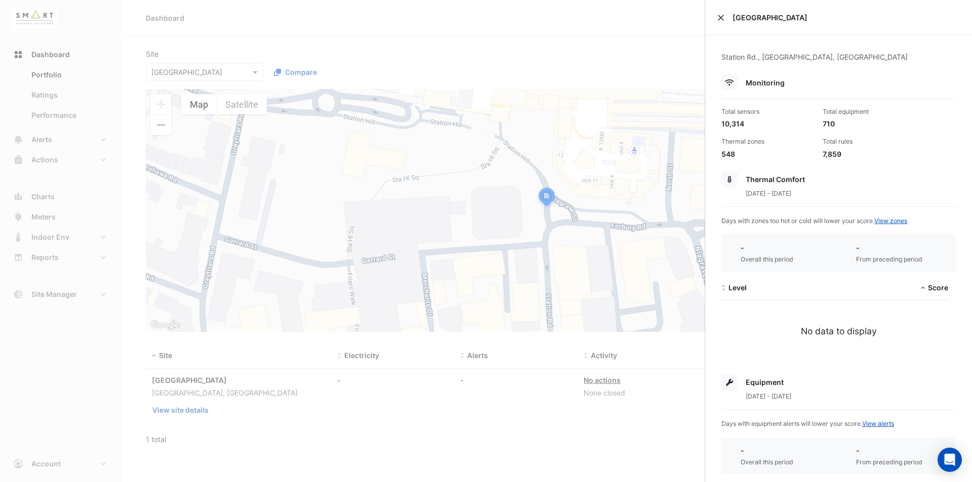
click at [718, 20] on button "Close" at bounding box center [720, 17] width 7 height 7
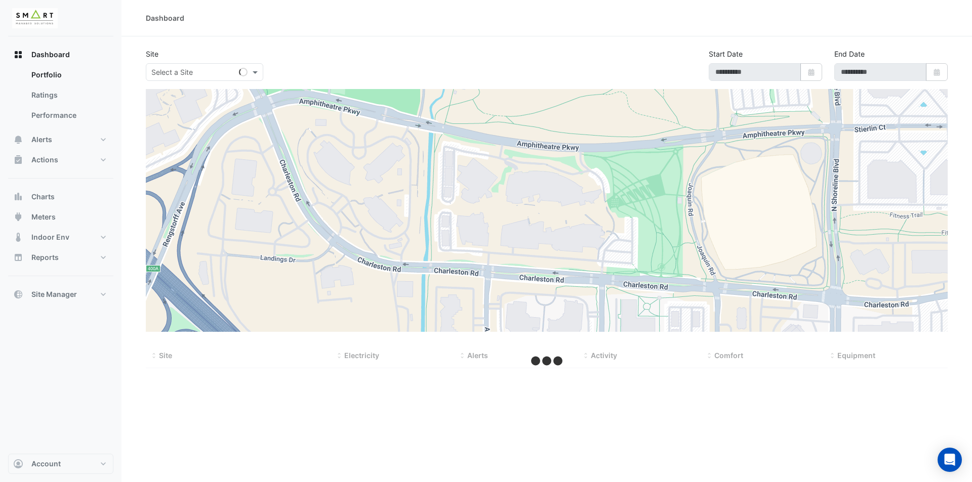
type input "**********"
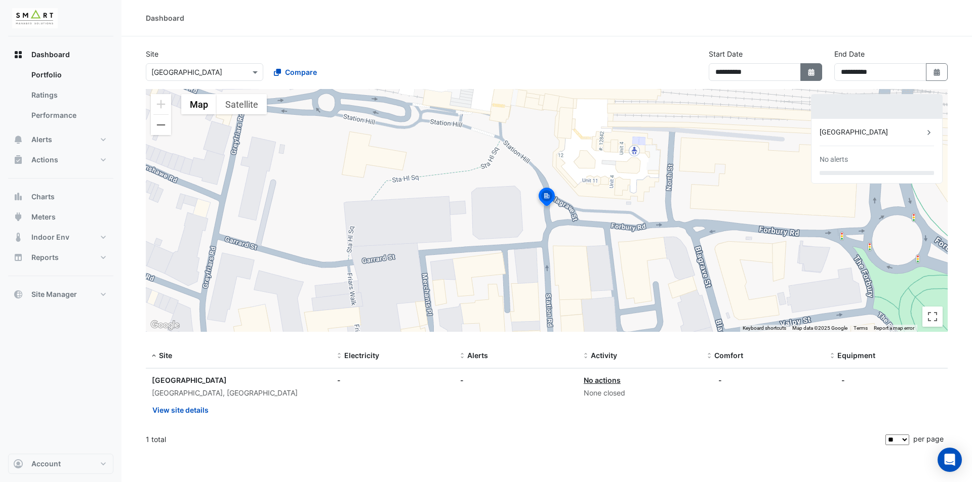
click at [810, 71] on icon "button" at bounding box center [811, 72] width 6 height 7
select select "*"
select select "****"
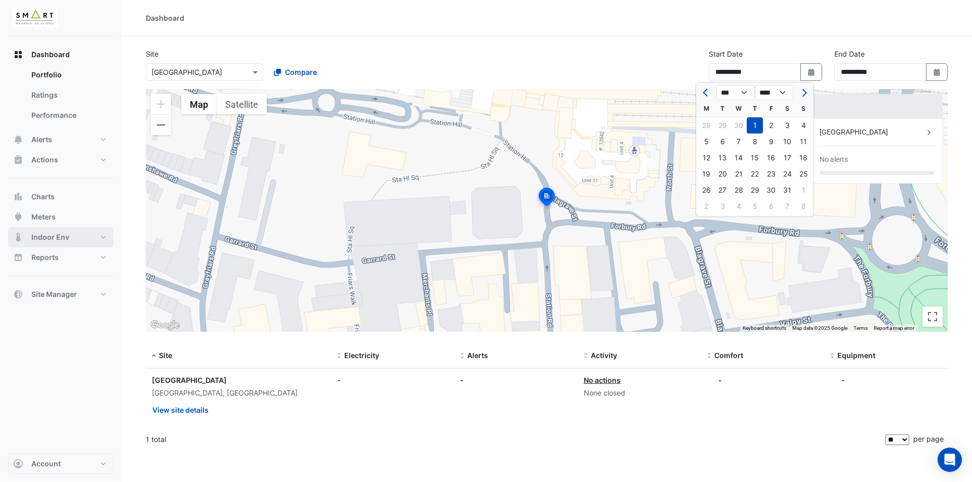
click at [85, 237] on button "Indoor Env" at bounding box center [60, 237] width 105 height 20
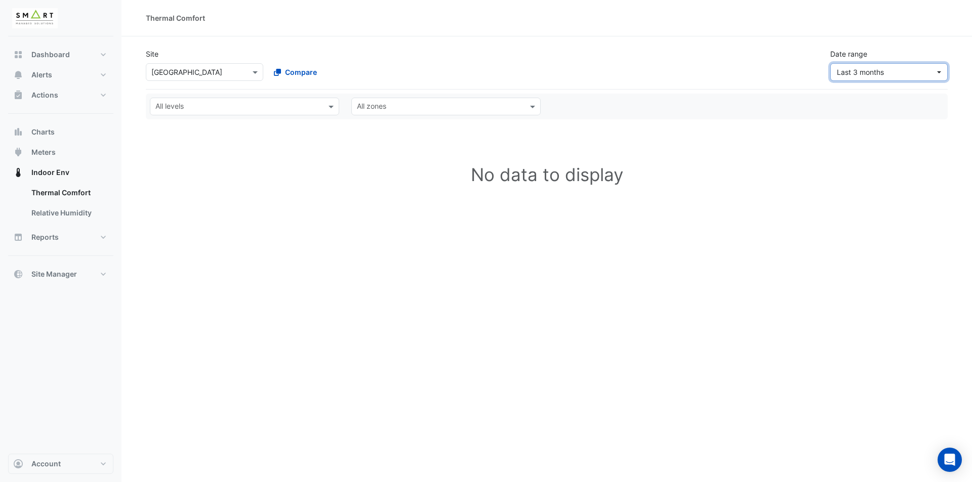
click at [883, 72] on span "Last 3 months" at bounding box center [860, 72] width 47 height 9
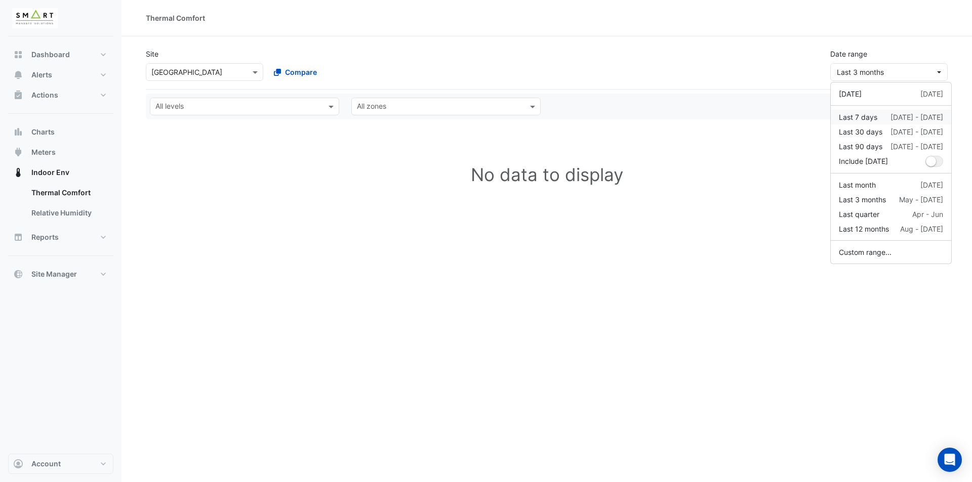
click at [869, 117] on div "Last 7 days" at bounding box center [858, 117] width 38 height 11
